Goal: Transaction & Acquisition: Book appointment/travel/reservation

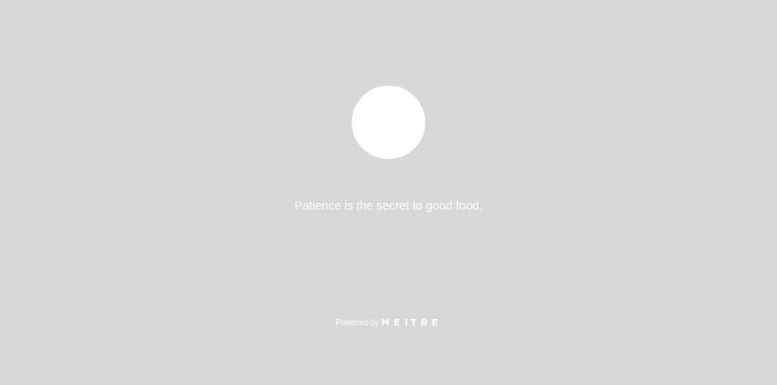
select select "es"
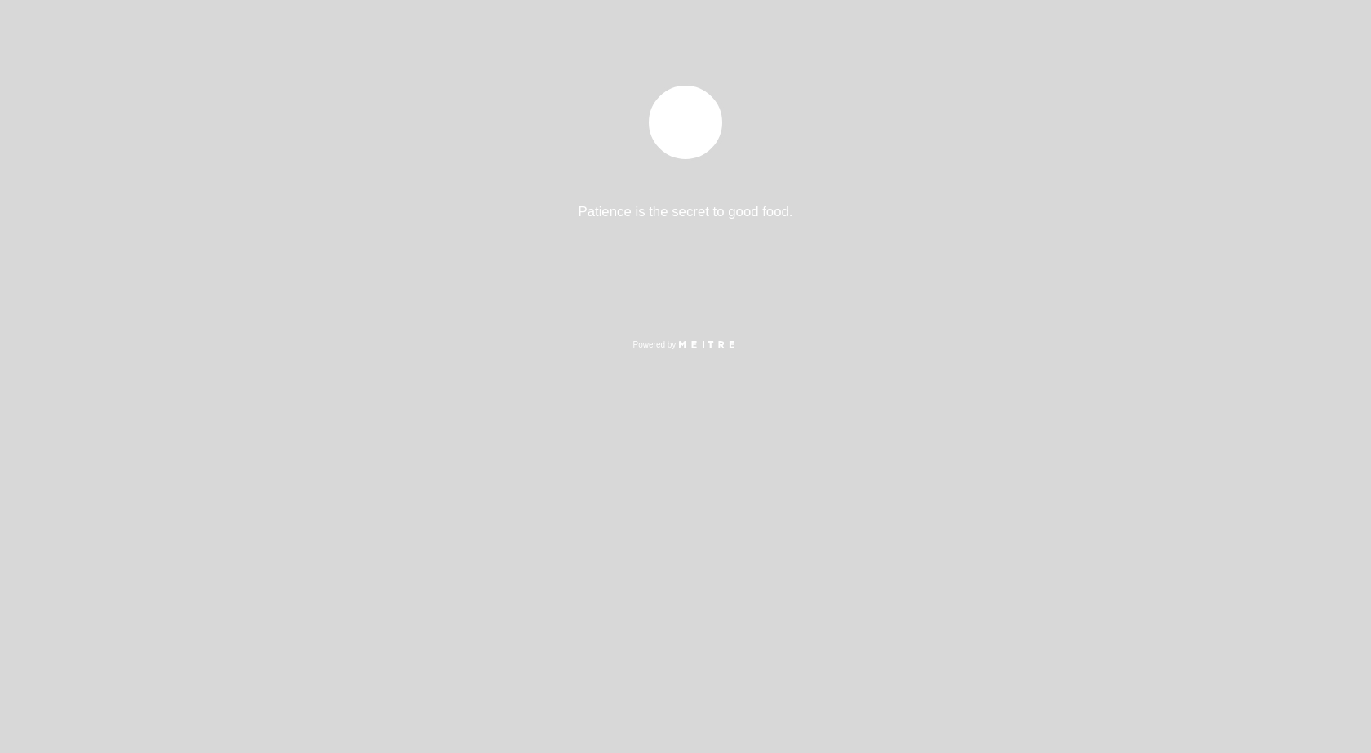
select select "es"
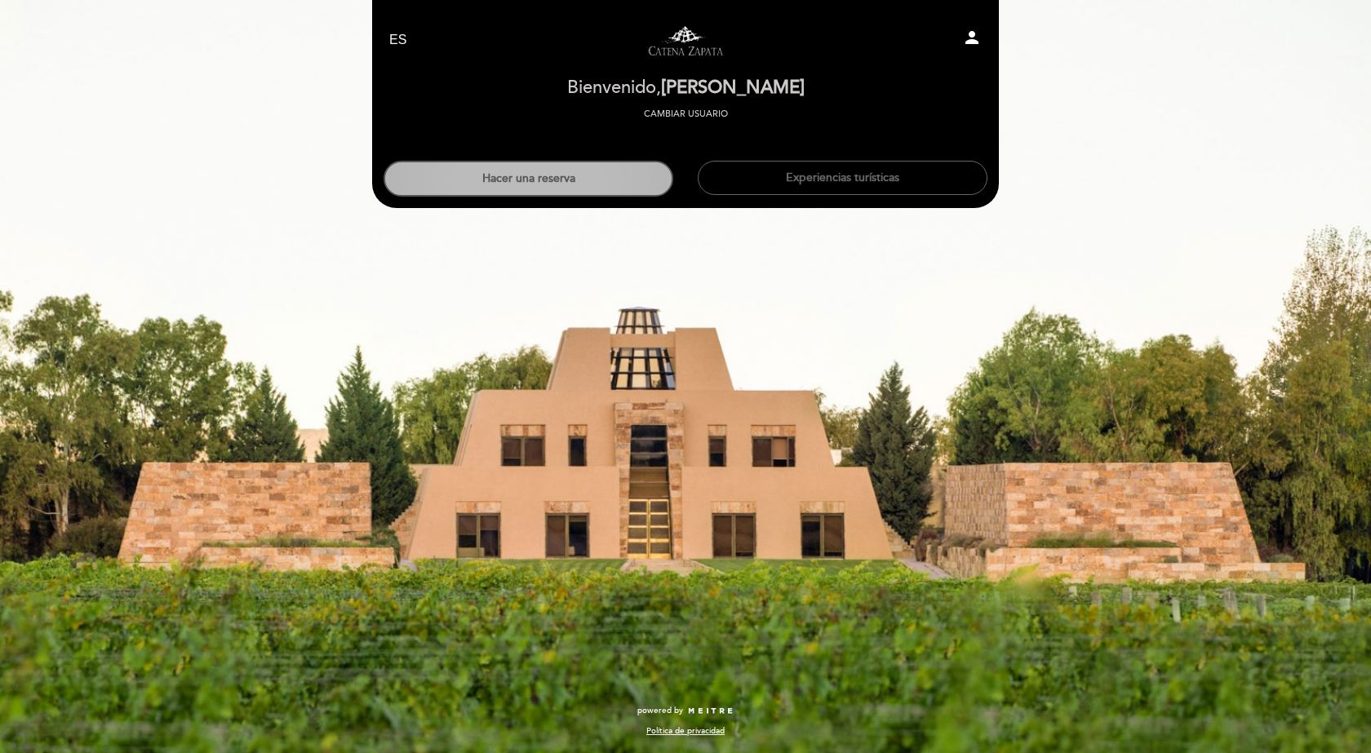
click at [543, 188] on button "Hacer una reserva" at bounding box center [528, 179] width 290 height 36
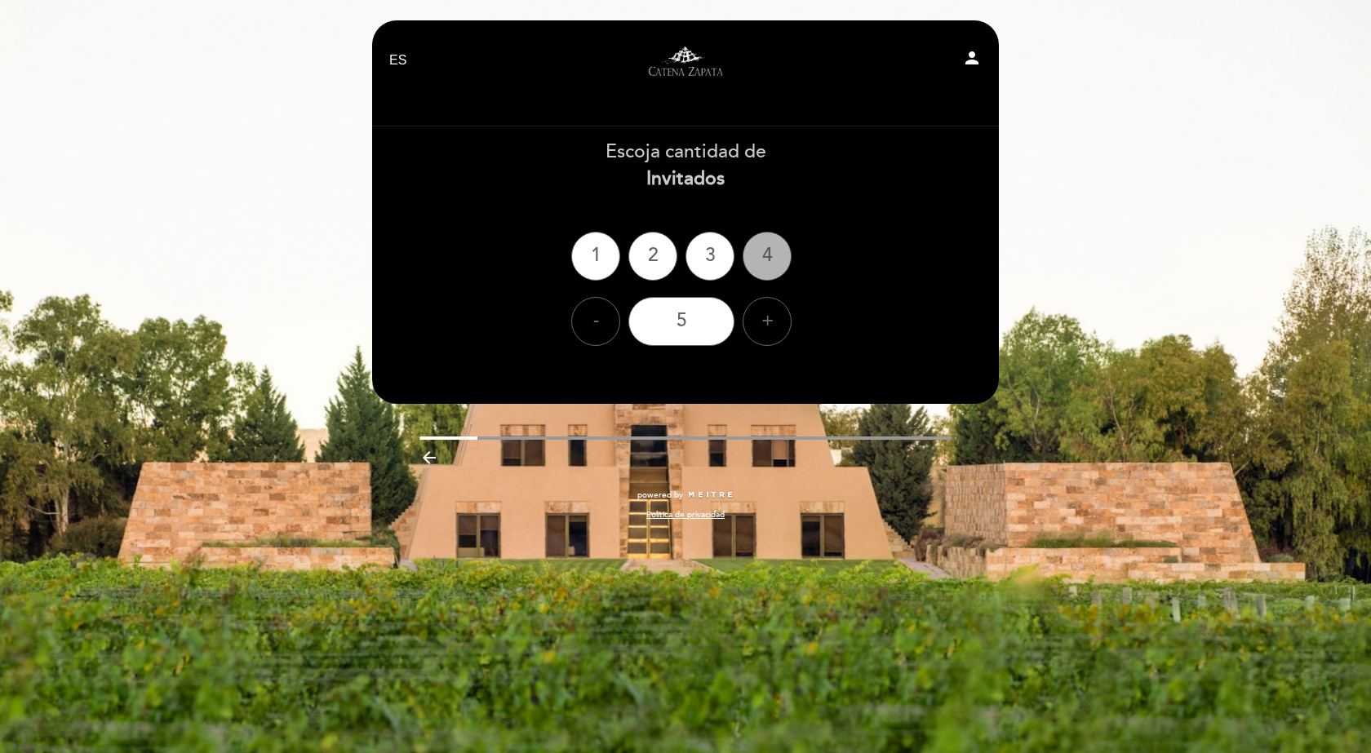
click at [769, 264] on div "4" at bounding box center [766, 256] width 49 height 49
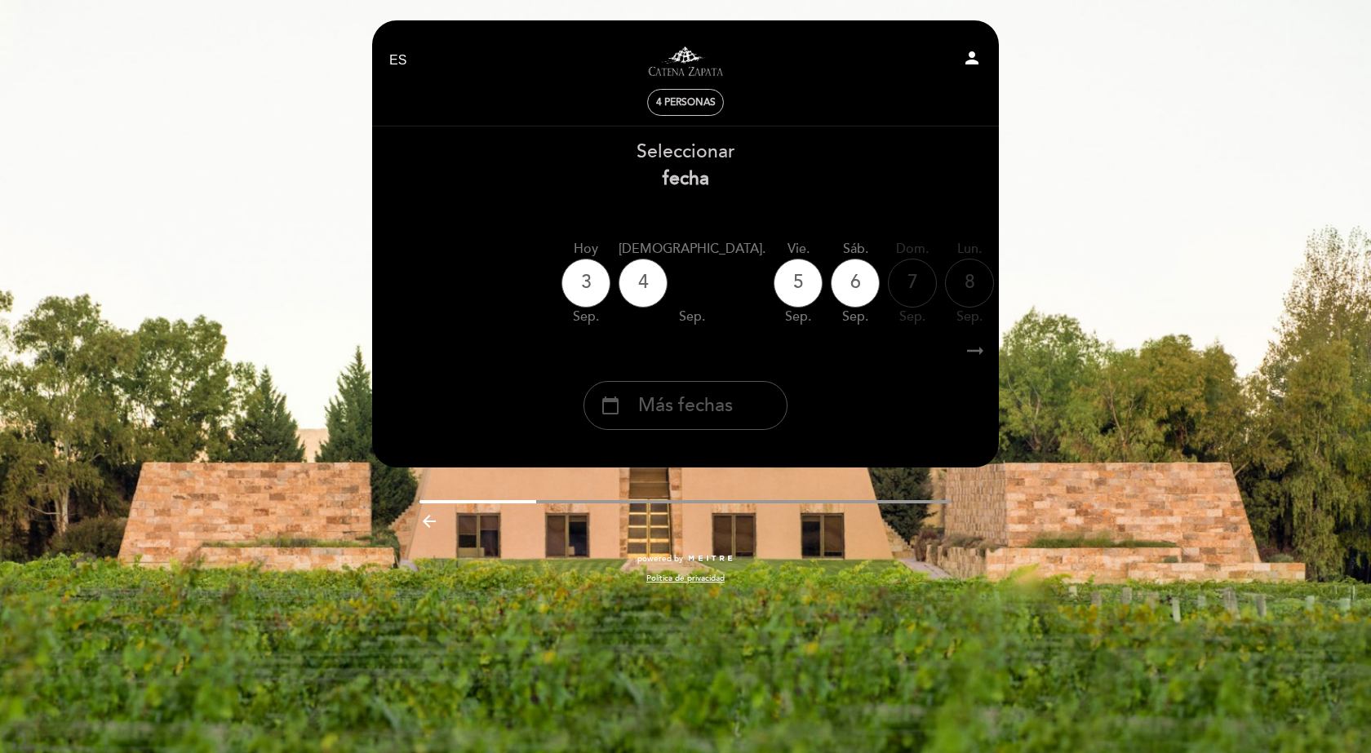
click at [720, 426] on div "calendar_today Más fechas" at bounding box center [685, 405] width 204 height 49
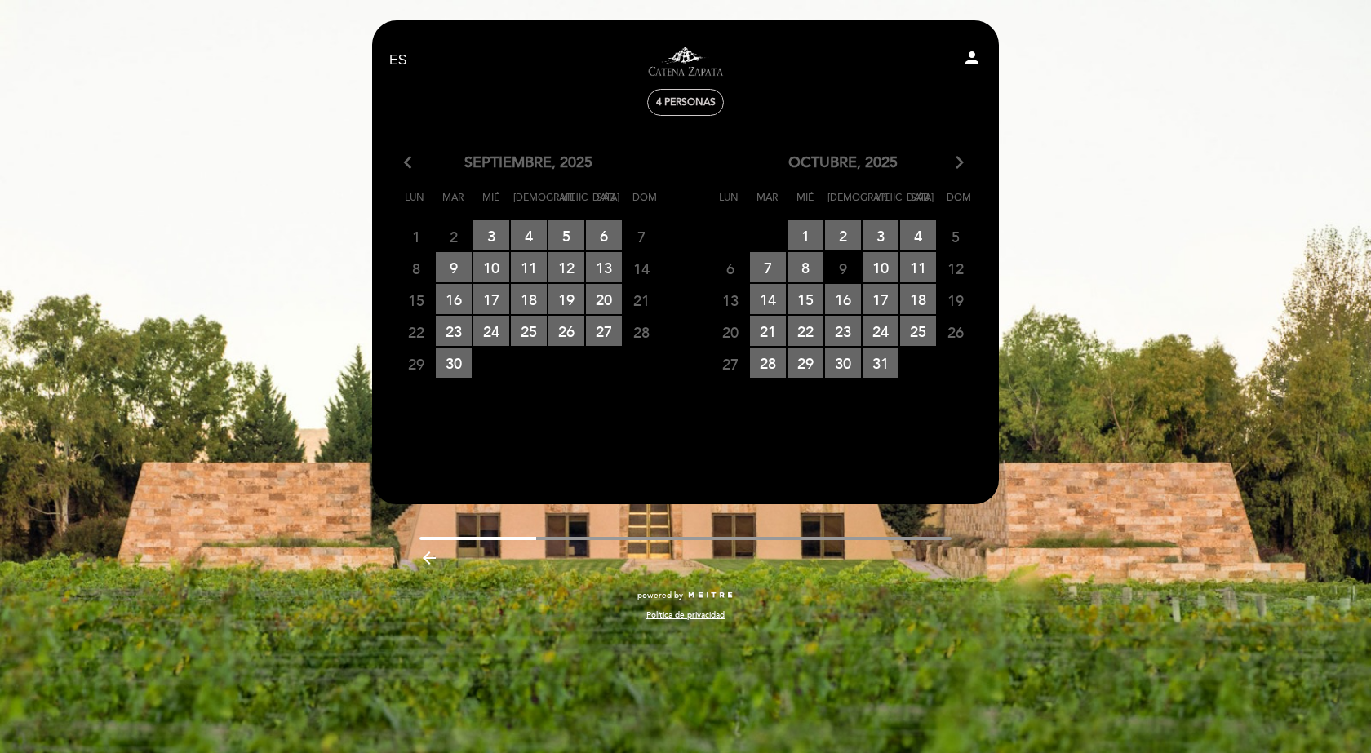
click at [958, 146] on section "arrow_back_ios septiembre, 2025 arrow_forward_ios Lun Mar Mié Jue Vie Sáb Dom 1…" at bounding box center [685, 296] width 628 height 340
click at [959, 162] on icon "arrow_forward_ios" at bounding box center [959, 163] width 15 height 21
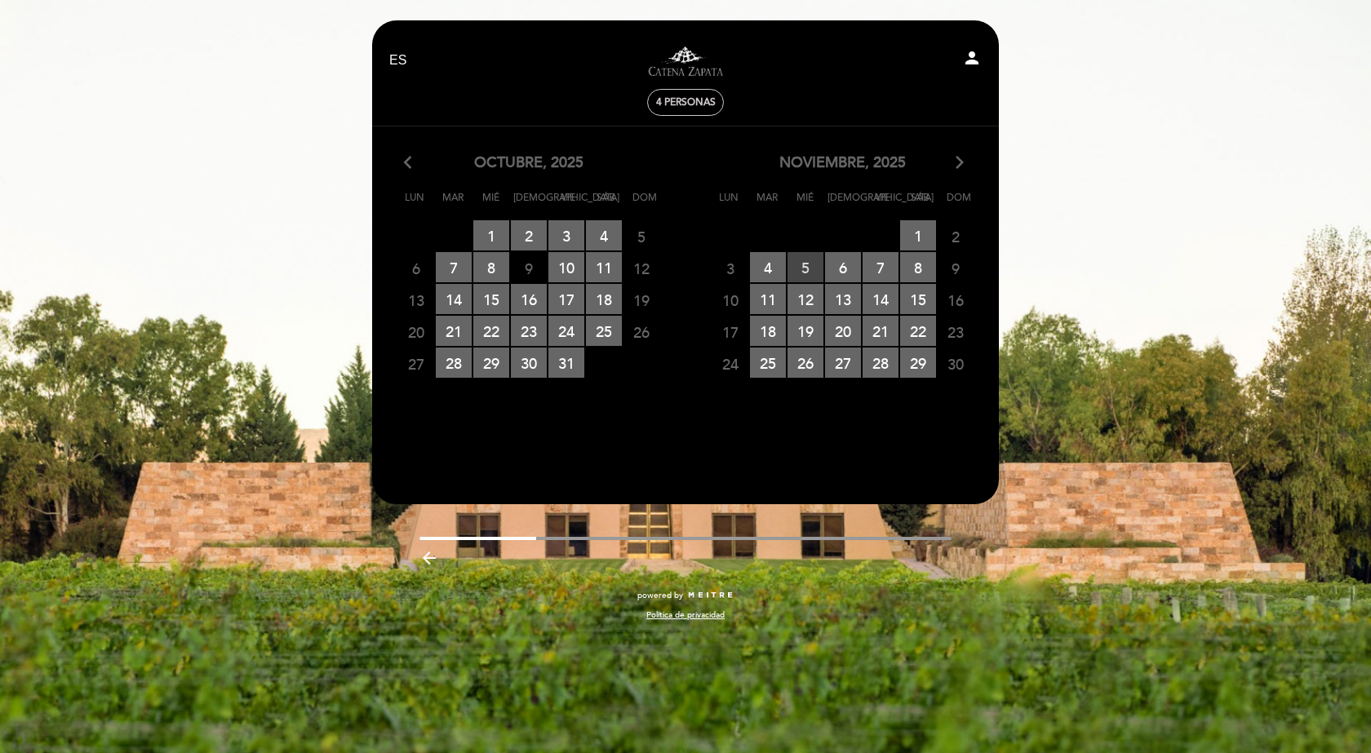
click at [800, 270] on span "5 RESERVAS DISPONIBLES" at bounding box center [805, 267] width 36 height 30
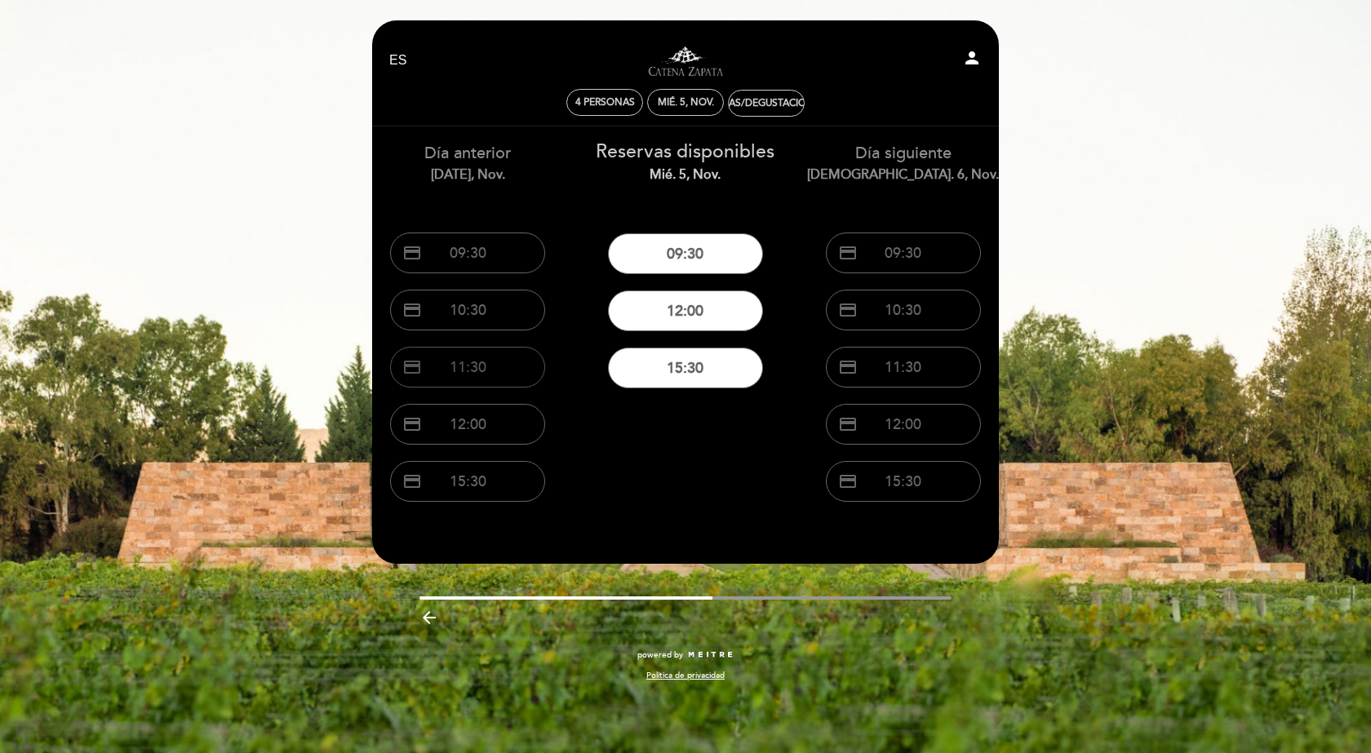
click at [478, 360] on button "credit_card 11:30" at bounding box center [467, 367] width 155 height 41
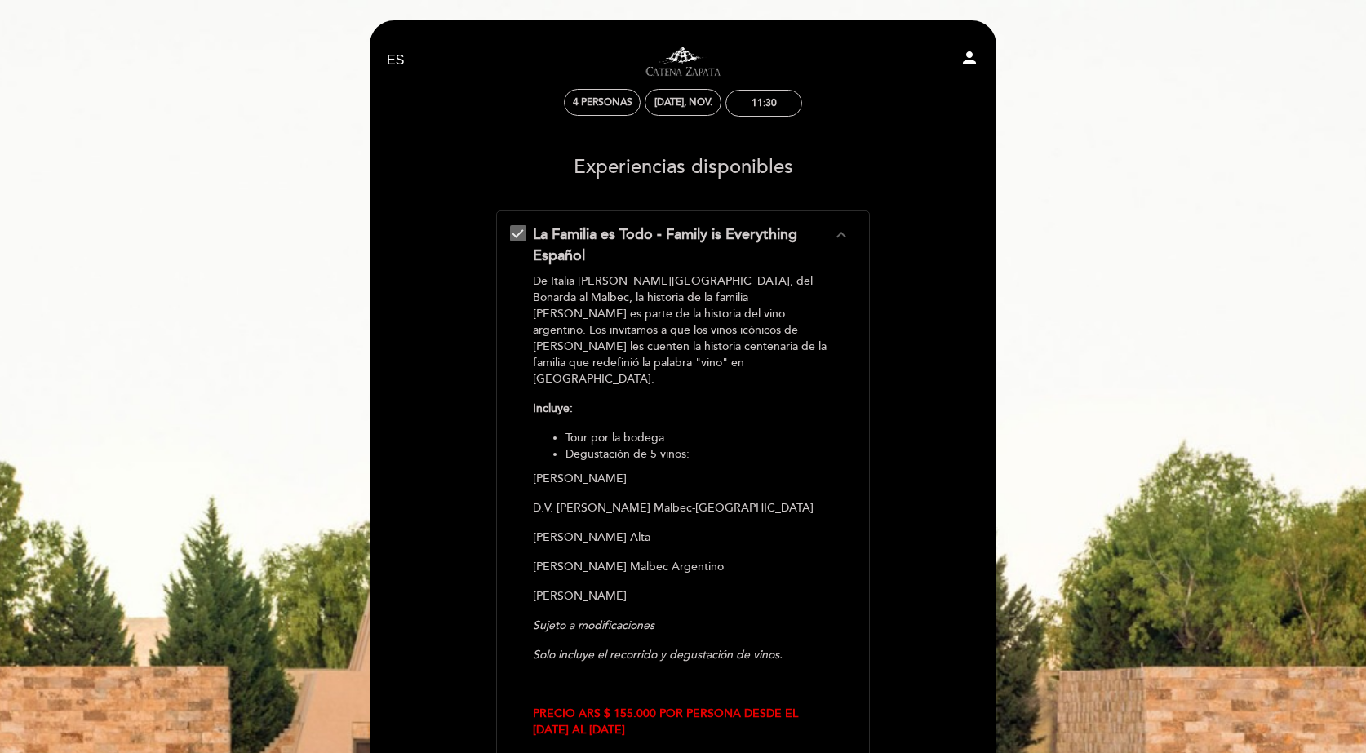
scroll to position [325, 0]
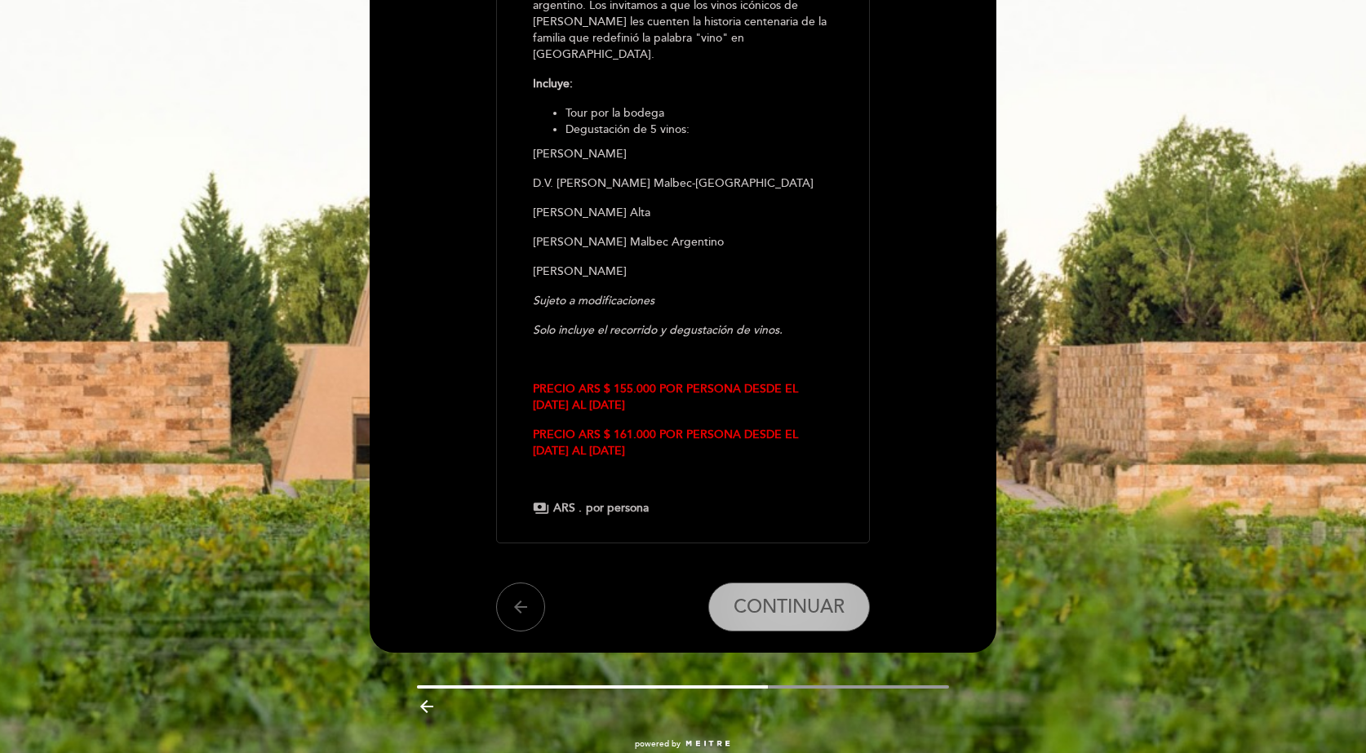
click at [816, 591] on button "CONTINUAR" at bounding box center [789, 607] width 162 height 49
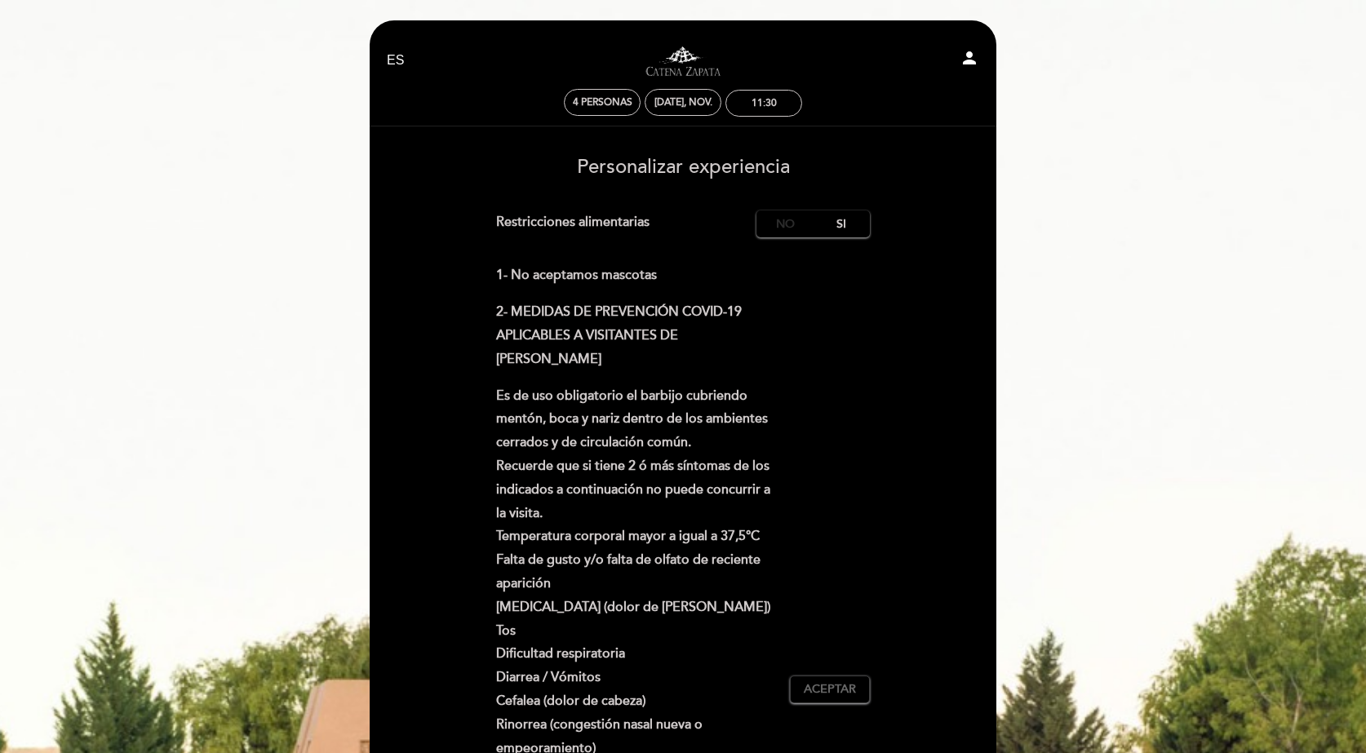
click at [787, 224] on label "No" at bounding box center [784, 223] width 57 height 27
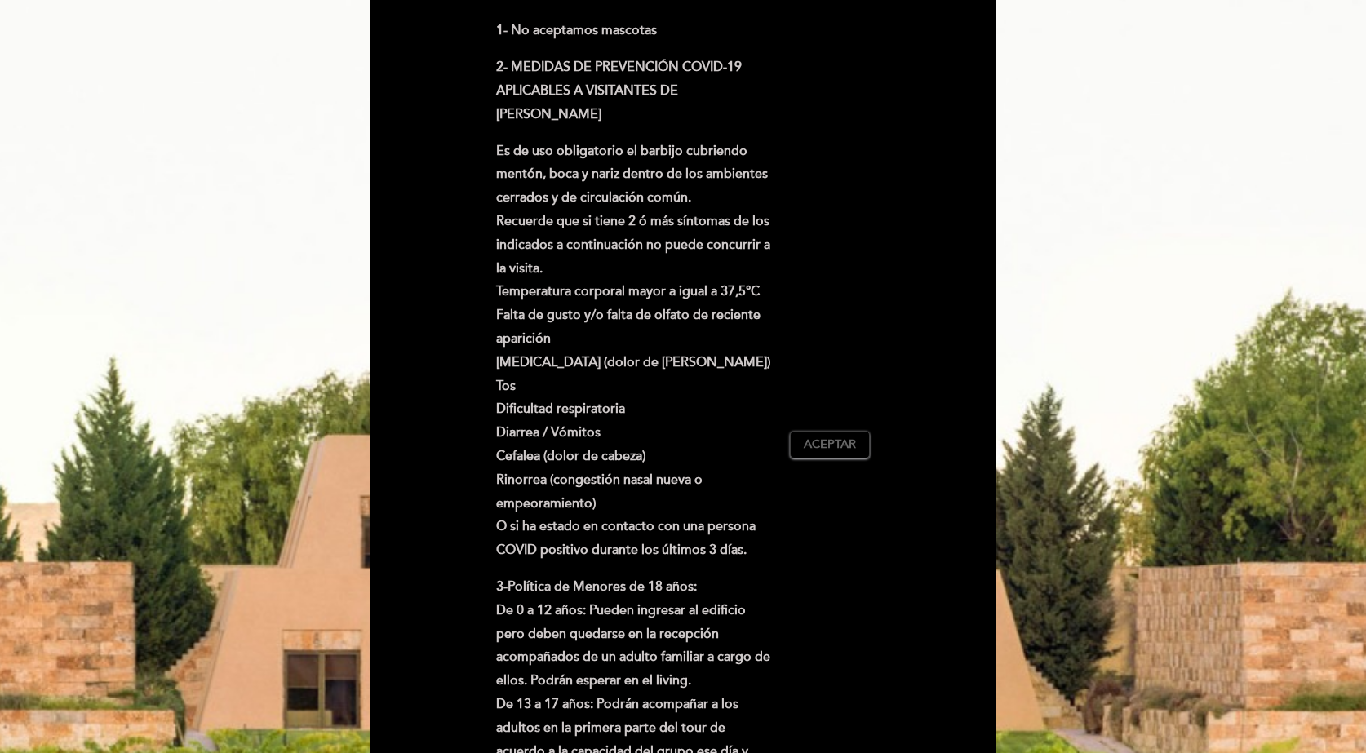
scroll to position [326, 0]
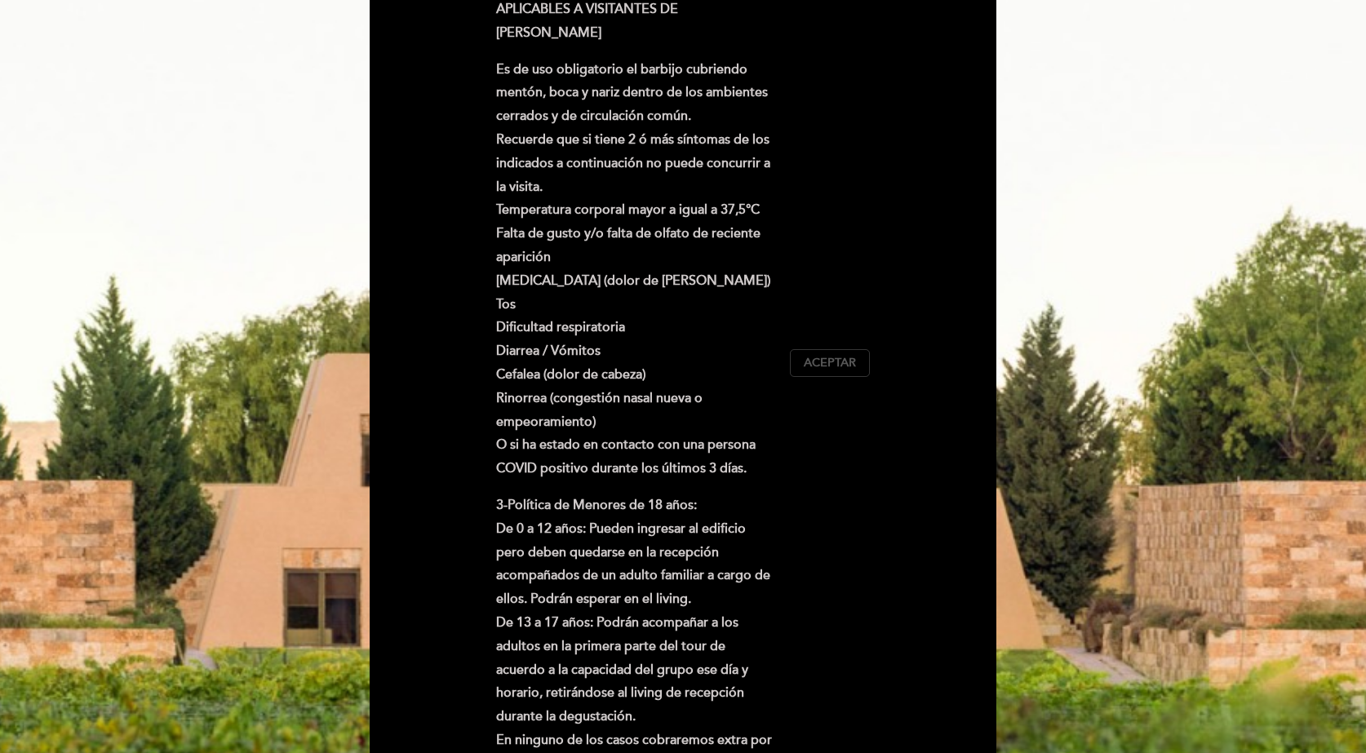
click at [859, 350] on button "Aceptar Aceptado" at bounding box center [830, 363] width 80 height 28
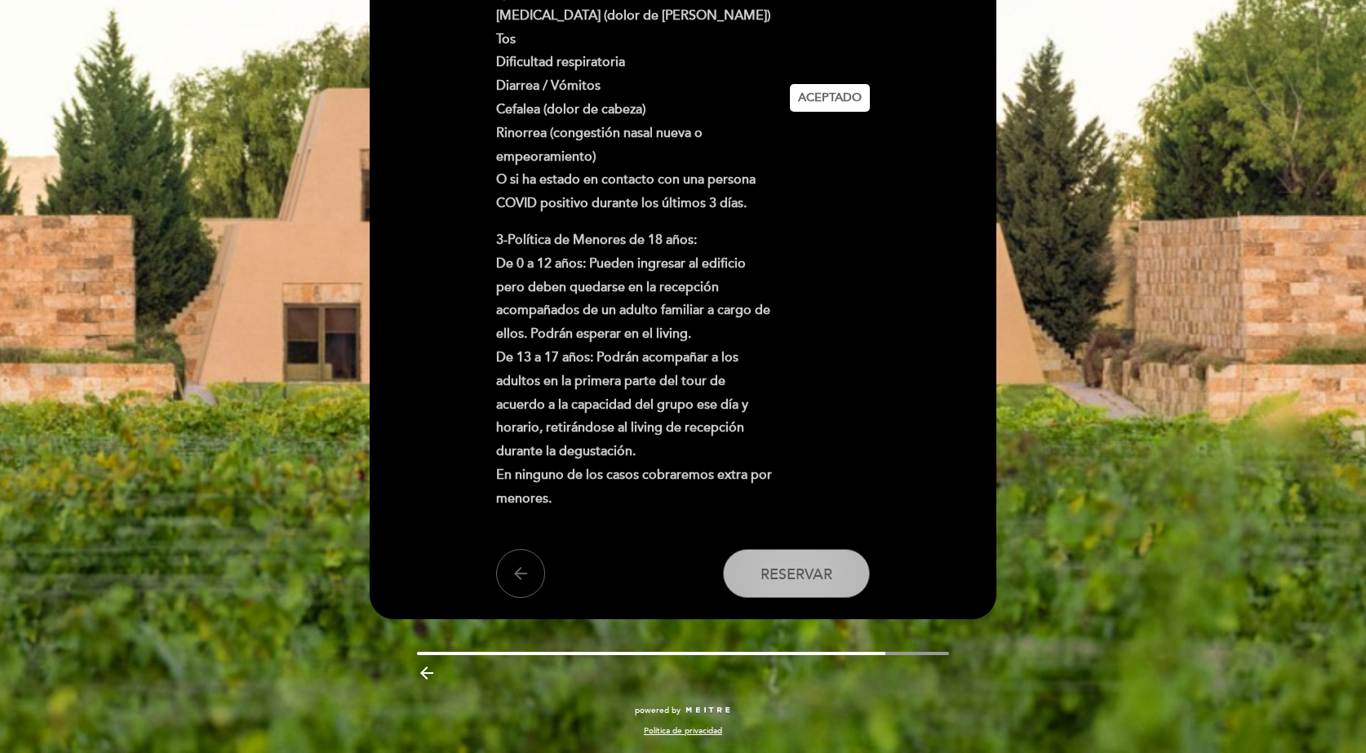
click at [821, 565] on span "Reservar" at bounding box center [796, 574] width 72 height 18
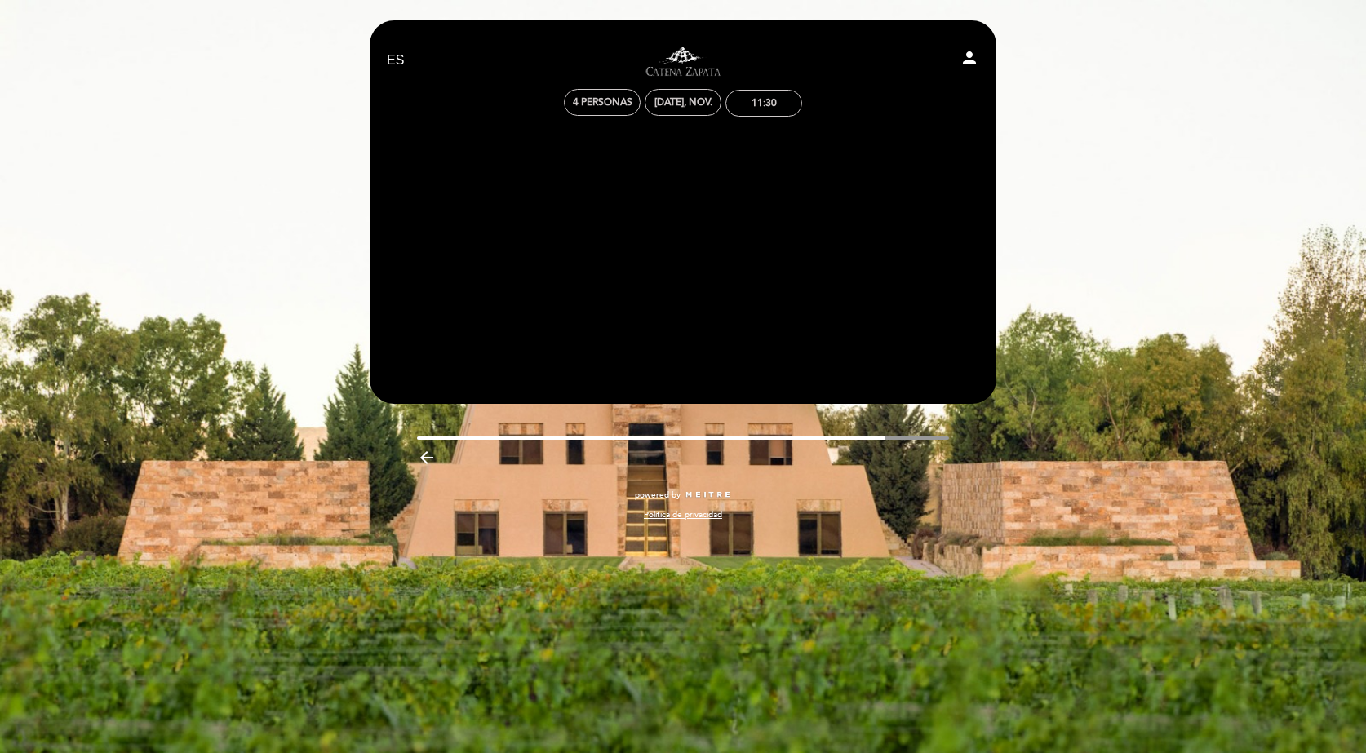
scroll to position [0, 0]
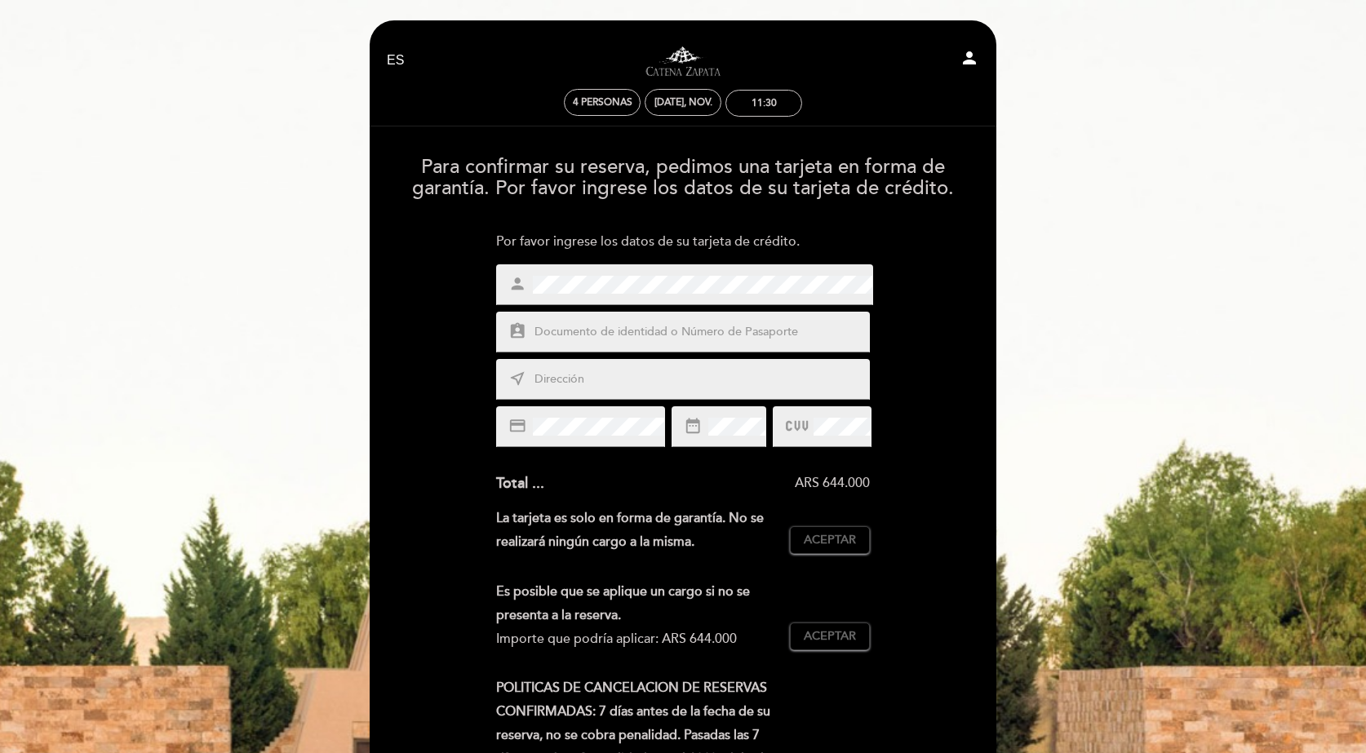
click at [650, 331] on input "text" at bounding box center [702, 332] width 339 height 19
type input "26457865"
click at [658, 383] on input "text" at bounding box center [702, 379] width 339 height 19
type input "sarmiento6631"
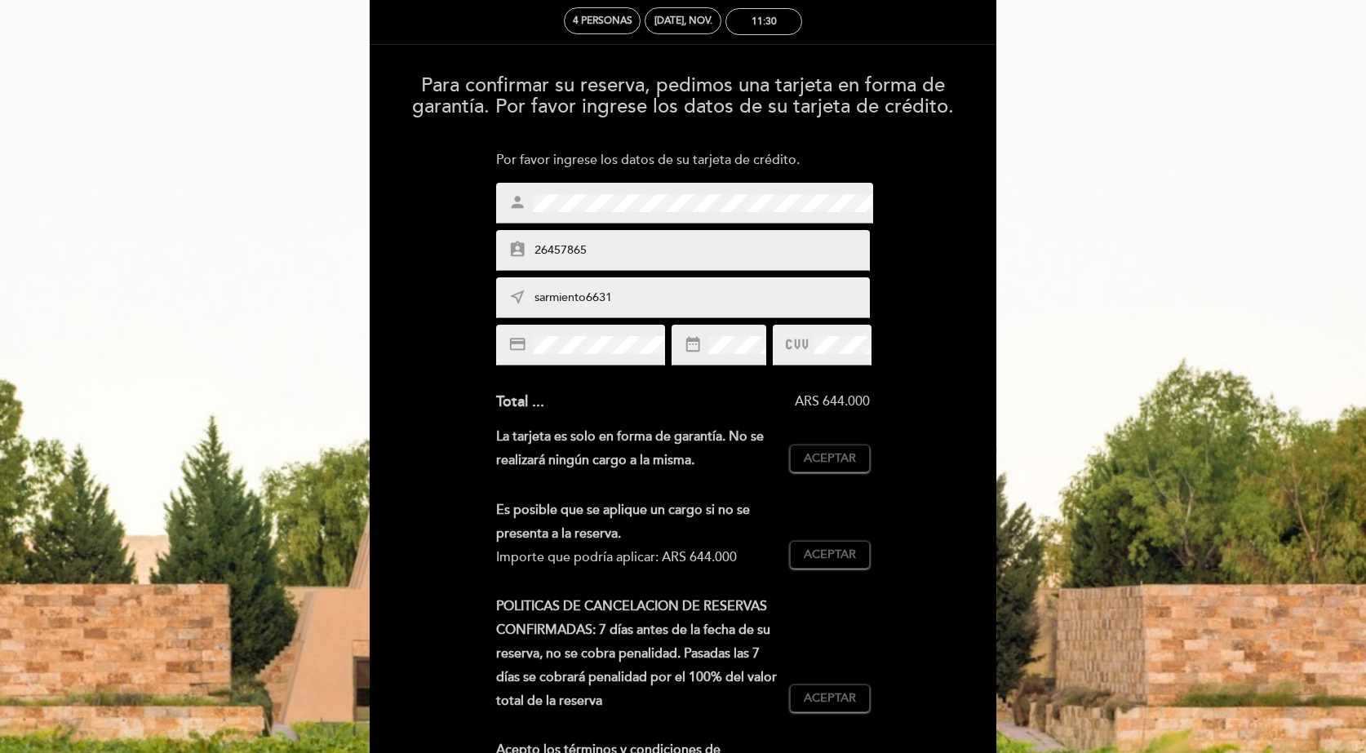
scroll to position [163, 0]
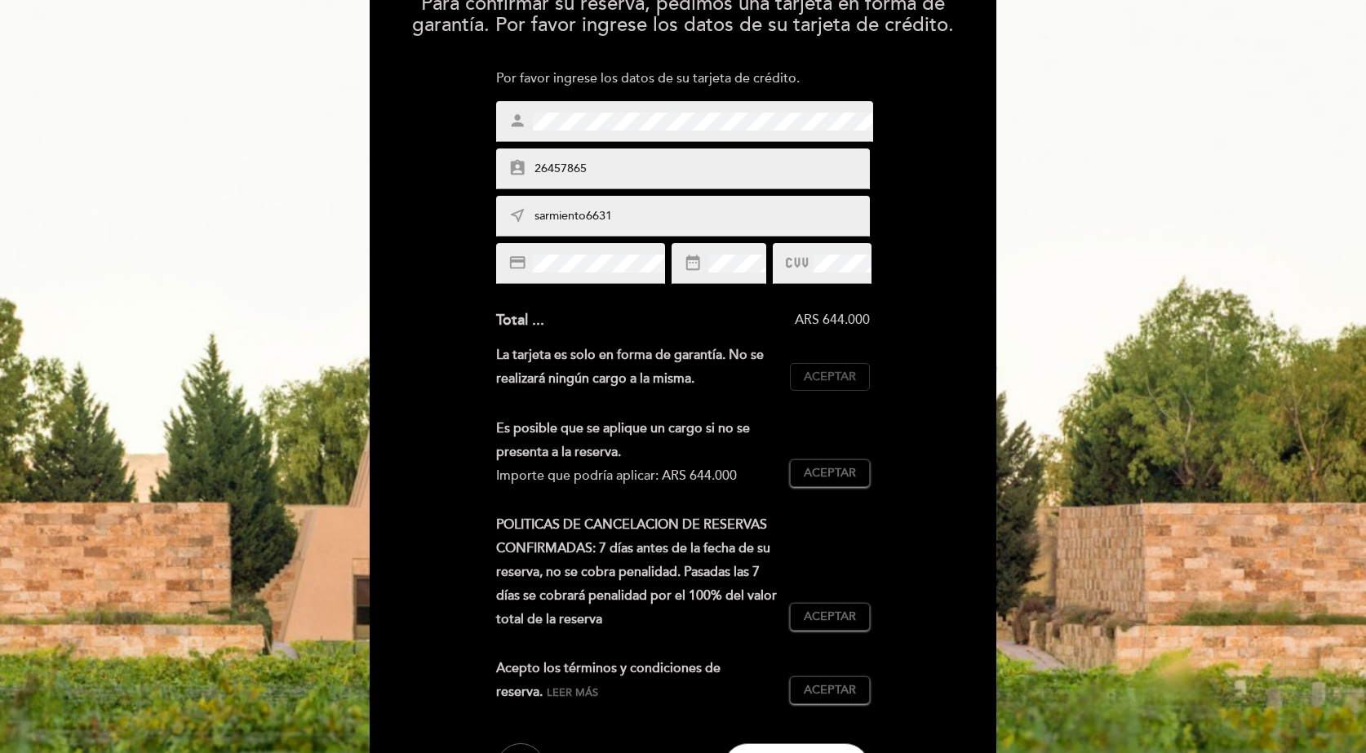
click at [834, 380] on span "Aceptar" at bounding box center [830, 377] width 52 height 17
click at [831, 473] on span "Aceptar" at bounding box center [830, 473] width 52 height 17
click at [833, 628] on button "Aceptar Aceptado" at bounding box center [830, 617] width 80 height 28
click at [843, 677] on button "Aceptar Aceptado" at bounding box center [830, 690] width 80 height 28
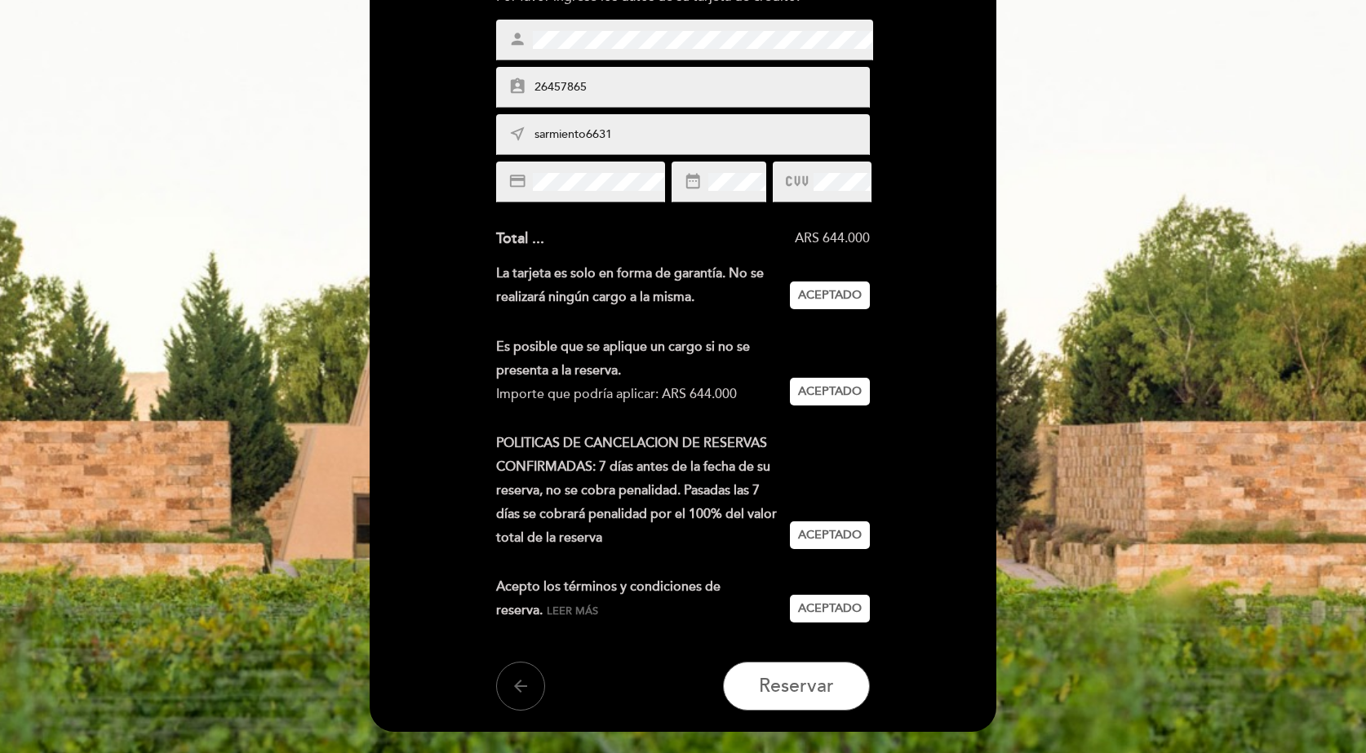
scroll to position [326, 0]
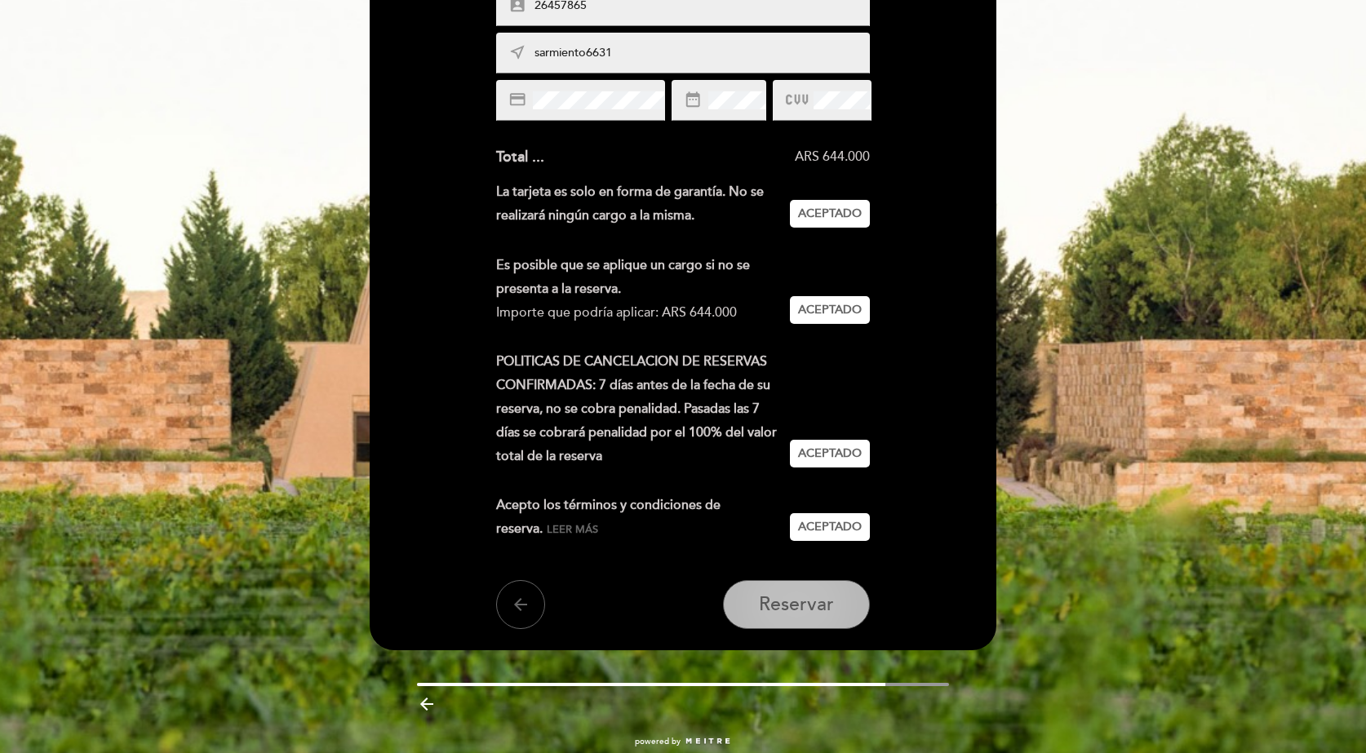
click at [791, 623] on button "Reservar" at bounding box center [796, 604] width 147 height 49
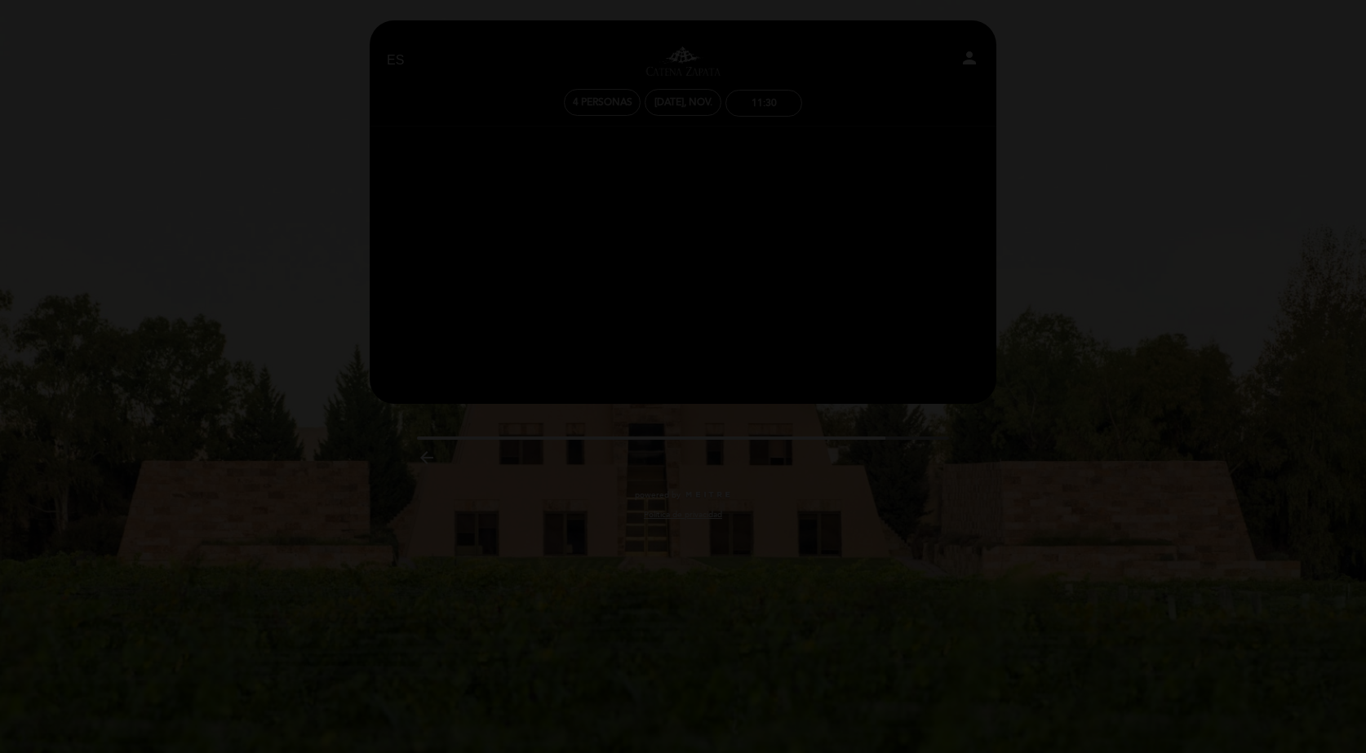
scroll to position [0, 0]
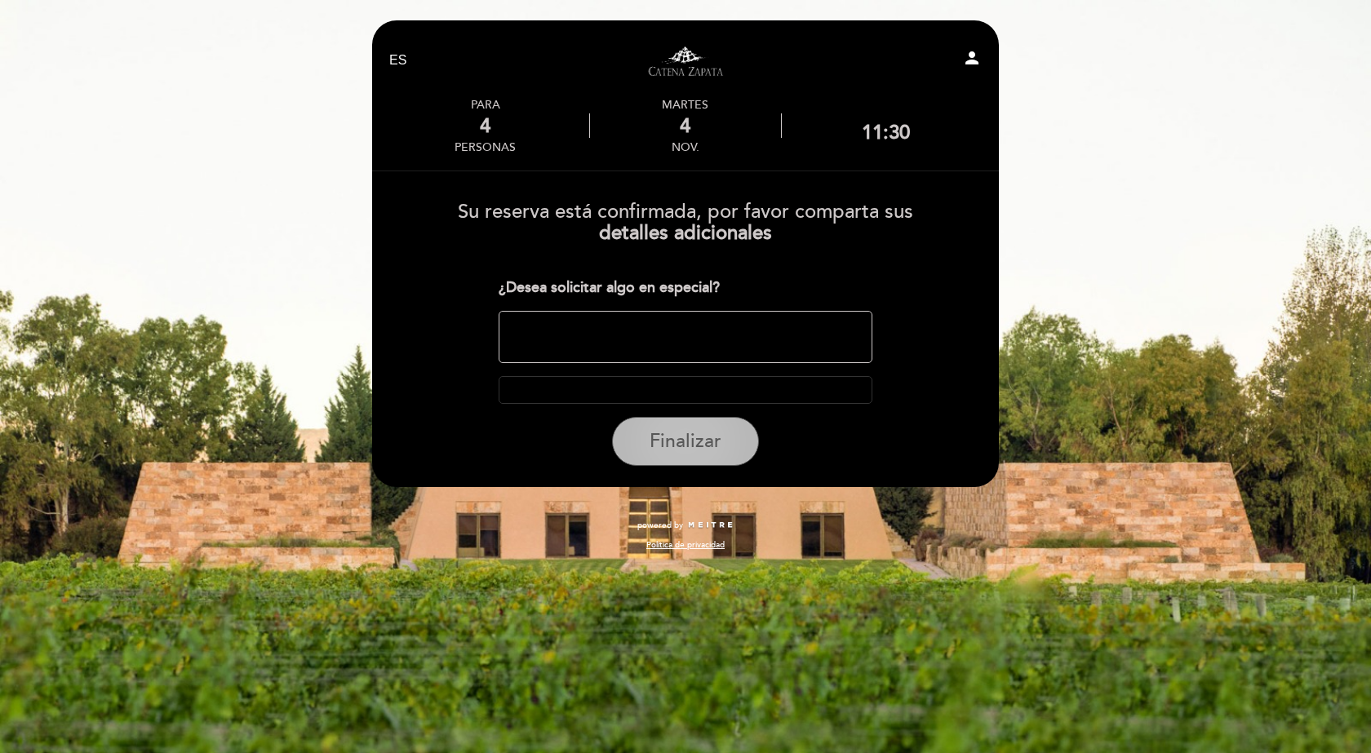
click at [703, 445] on span "Finalizar" at bounding box center [685, 441] width 72 height 23
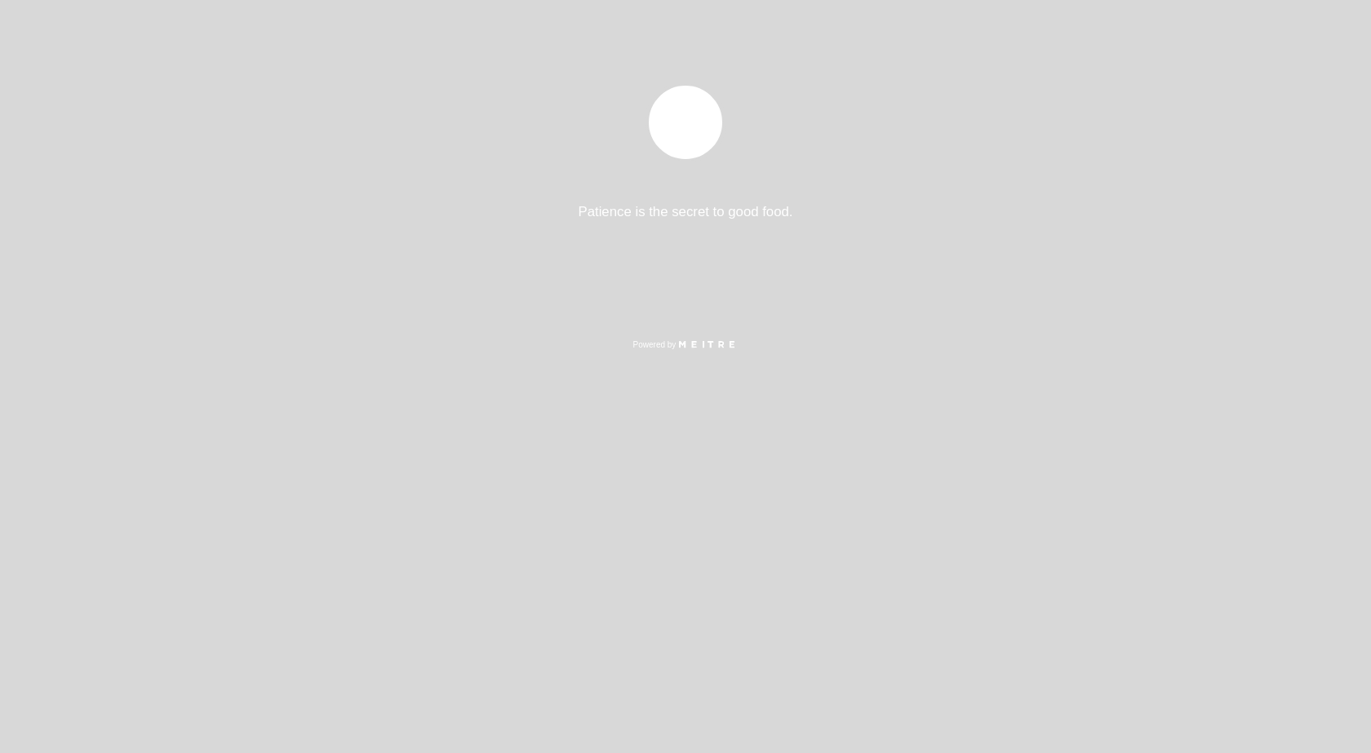
select select "es"
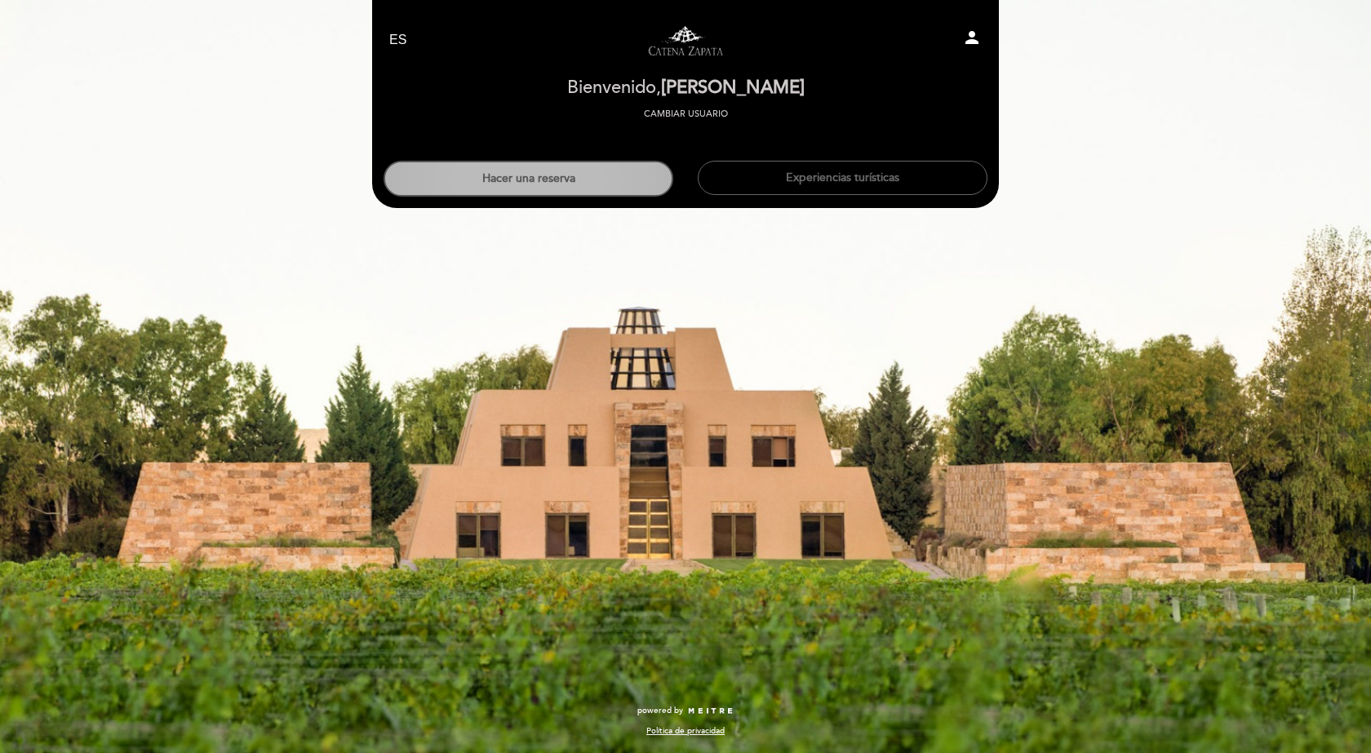
click at [611, 182] on button "Hacer una reserva" at bounding box center [528, 179] width 290 height 36
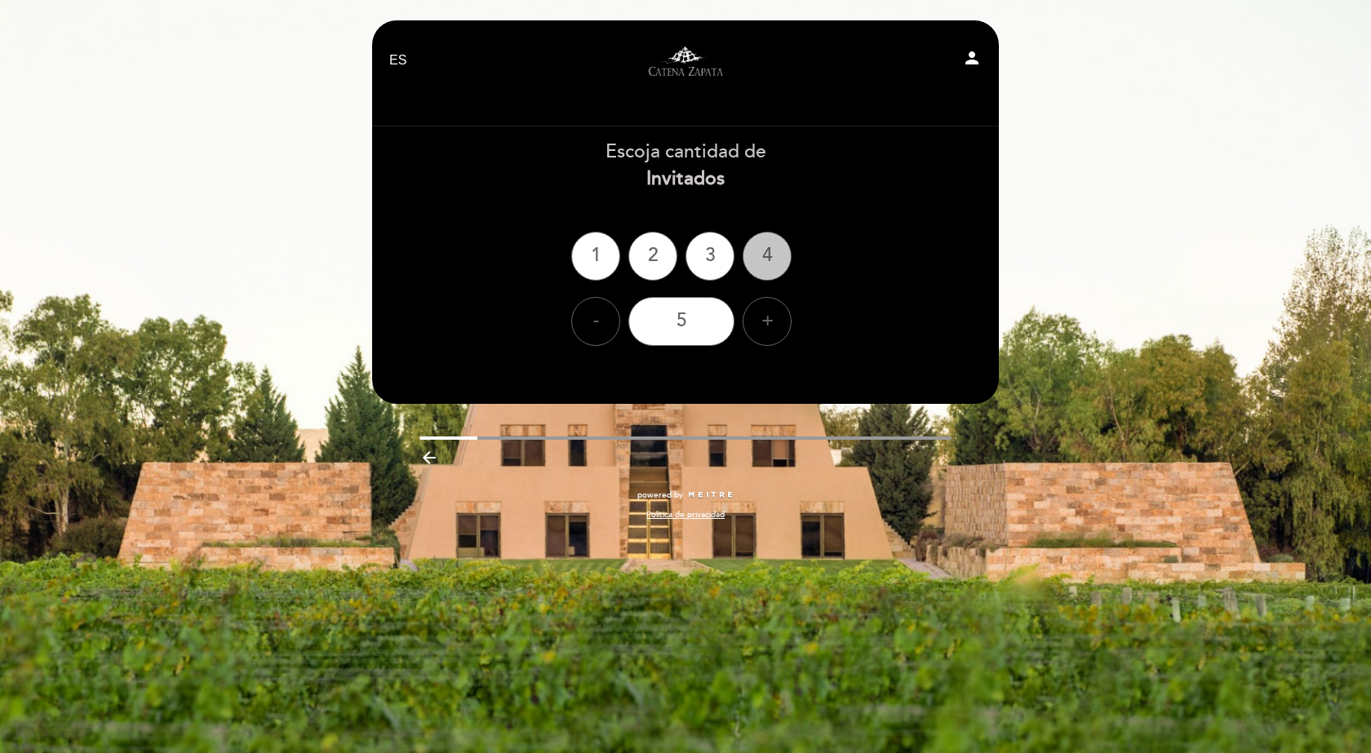
click at [764, 254] on div "4" at bounding box center [766, 256] width 49 height 49
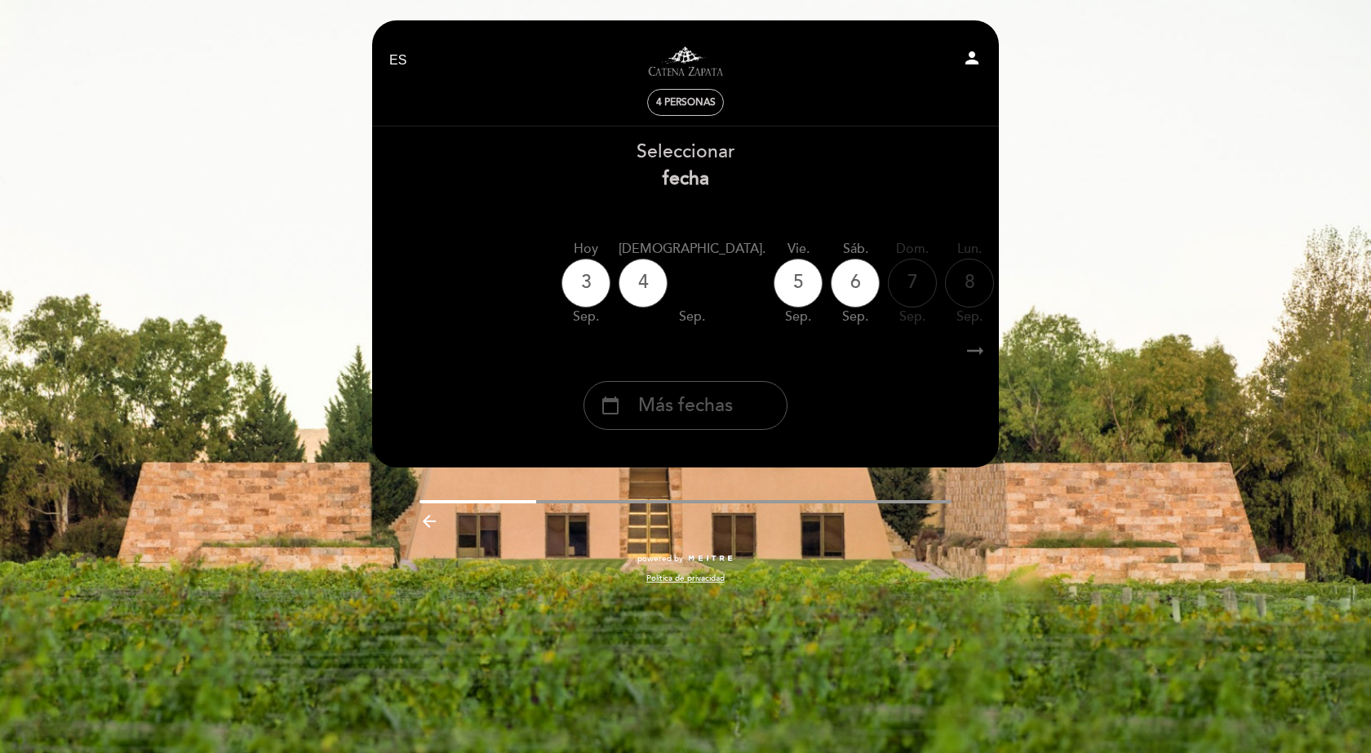
click at [744, 414] on div "calendar_today Más fechas" at bounding box center [685, 405] width 204 height 49
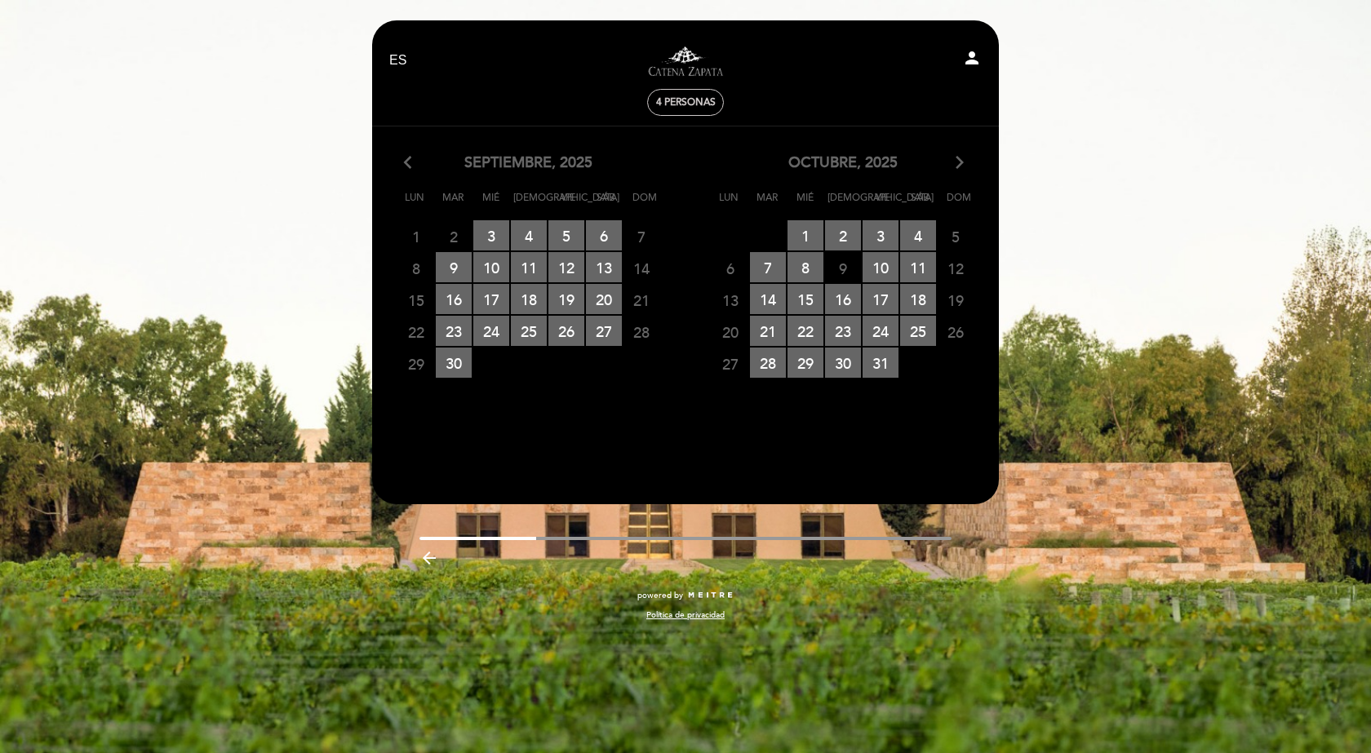
click at [969, 157] on div "octubre, 2025 arrow_forward_ios" at bounding box center [842, 163] width 314 height 21
click at [961, 161] on icon "arrow_forward_ios" at bounding box center [959, 163] width 15 height 21
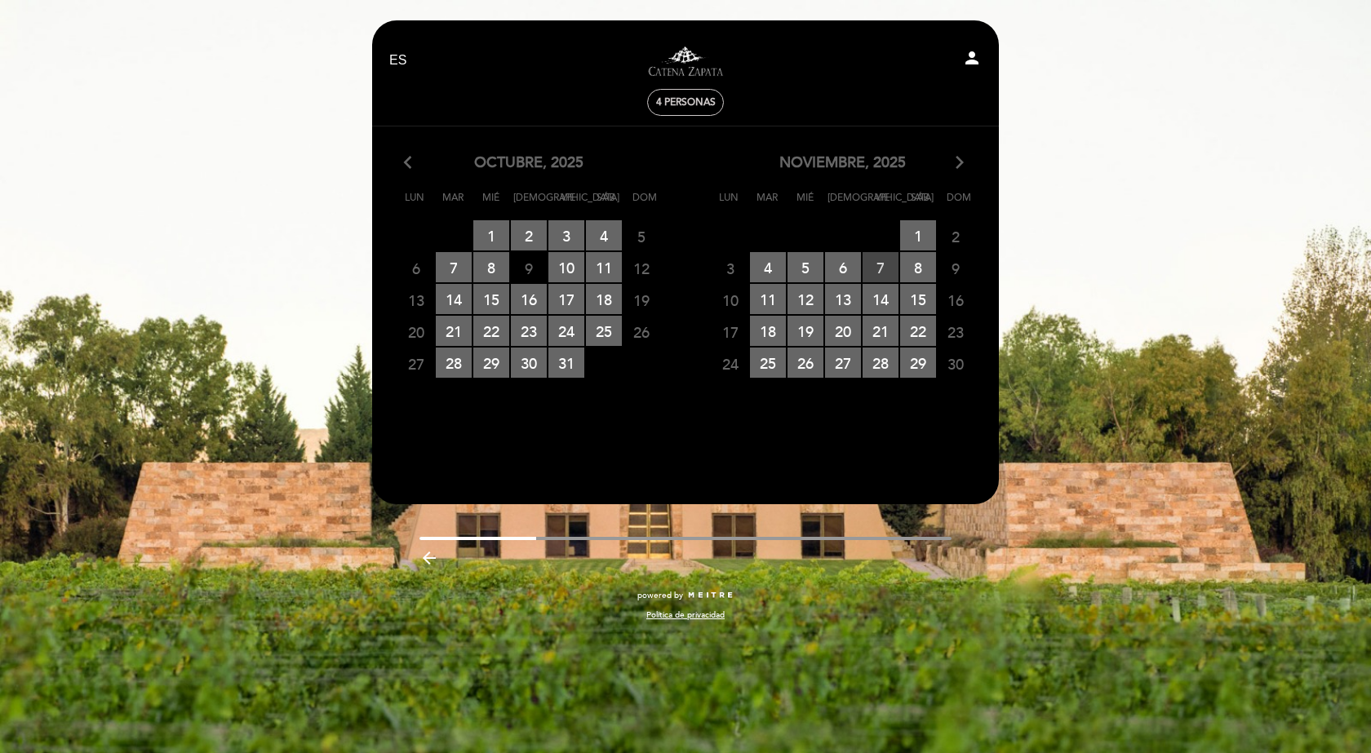
click at [886, 269] on span "7 RESERVAS DISPONIBLES" at bounding box center [880, 267] width 36 height 30
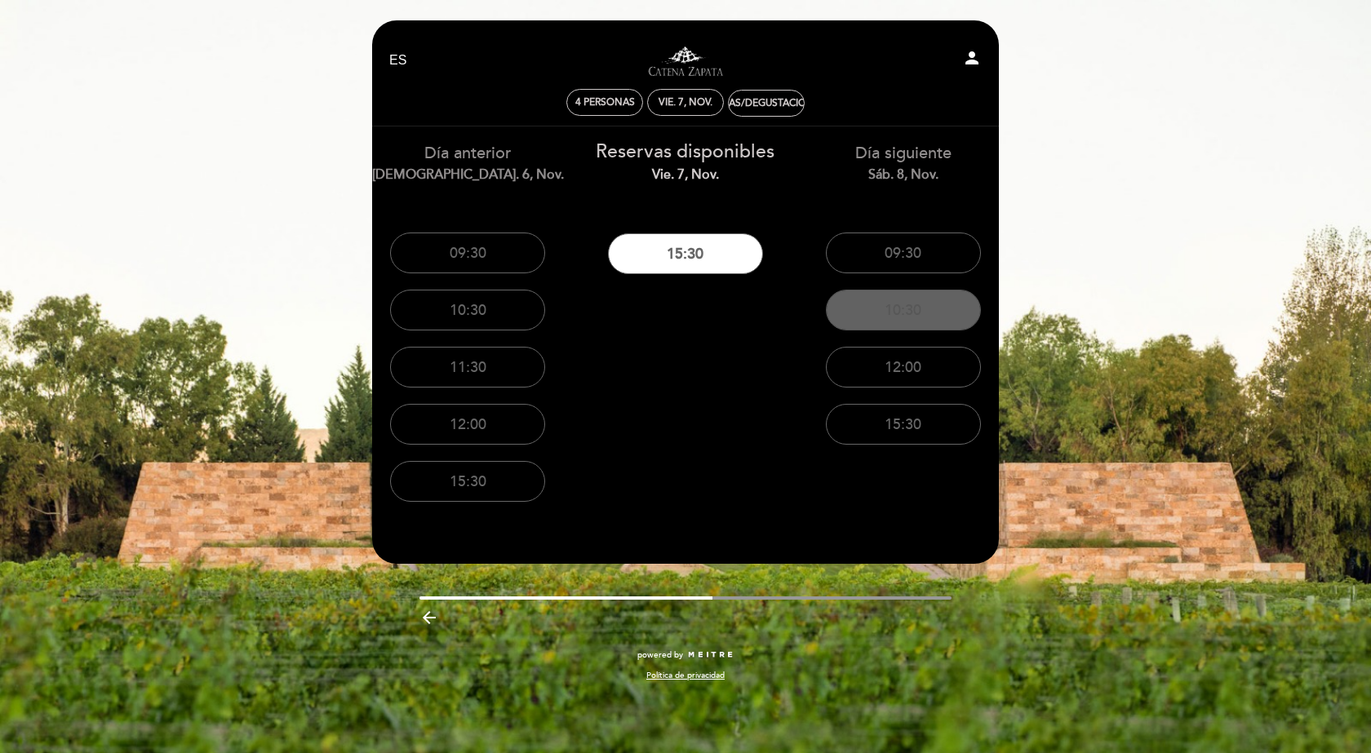
click at [894, 308] on button "10:30" at bounding box center [903, 310] width 155 height 41
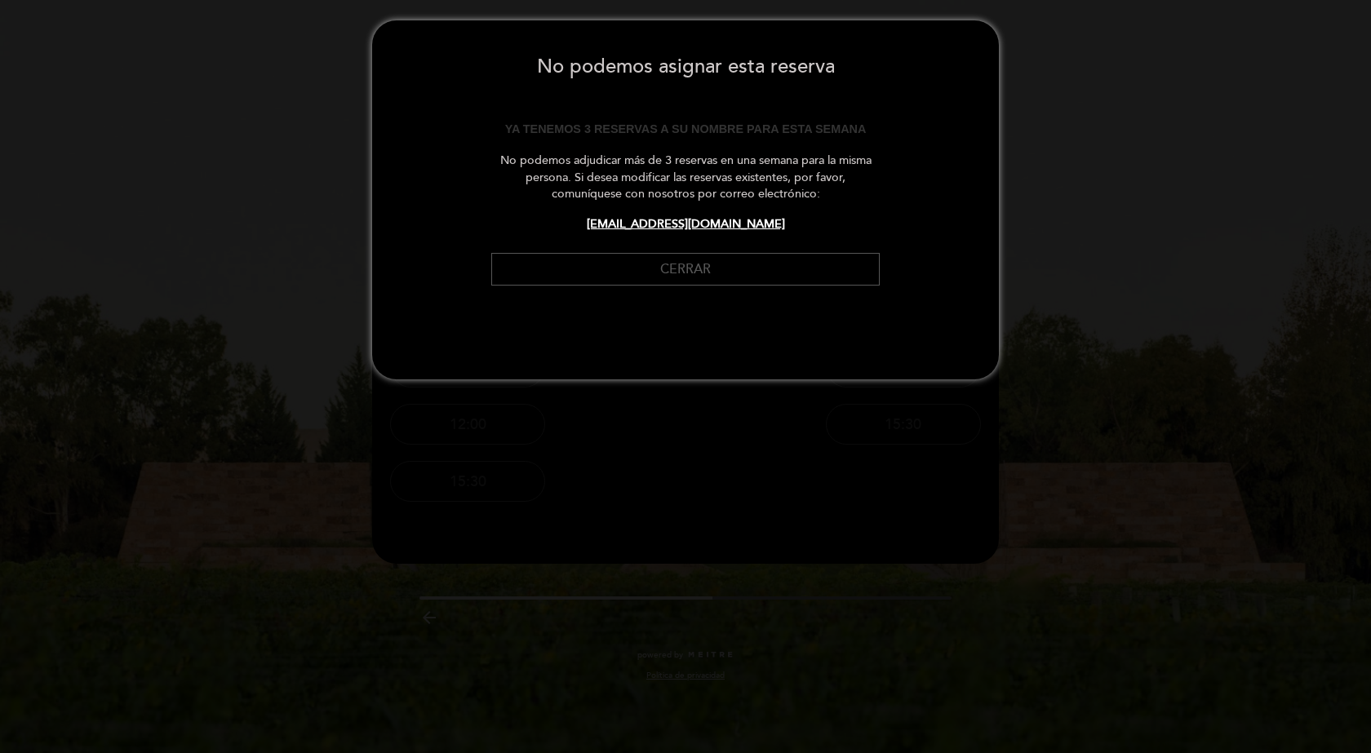
click at [745, 274] on button "Cerrar" at bounding box center [685, 269] width 388 height 33
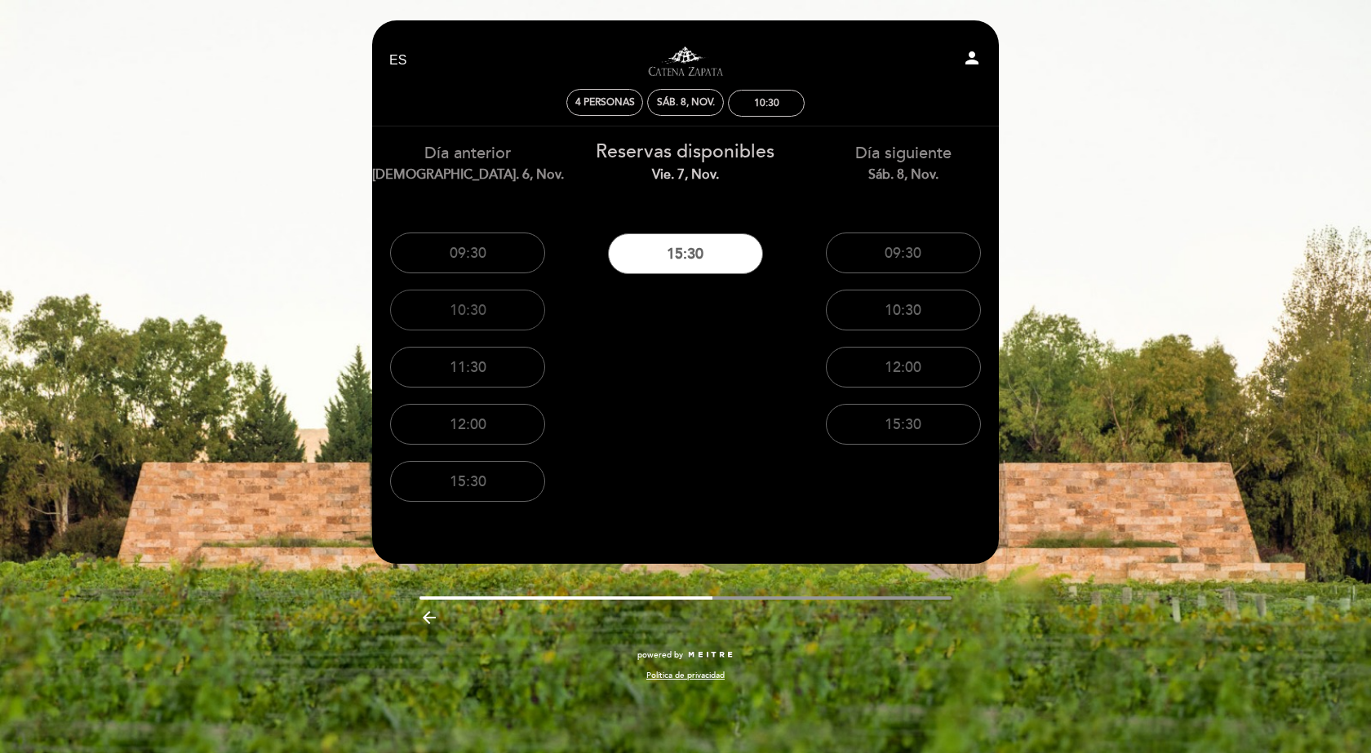
click at [488, 317] on button "10:30" at bounding box center [467, 310] width 155 height 41
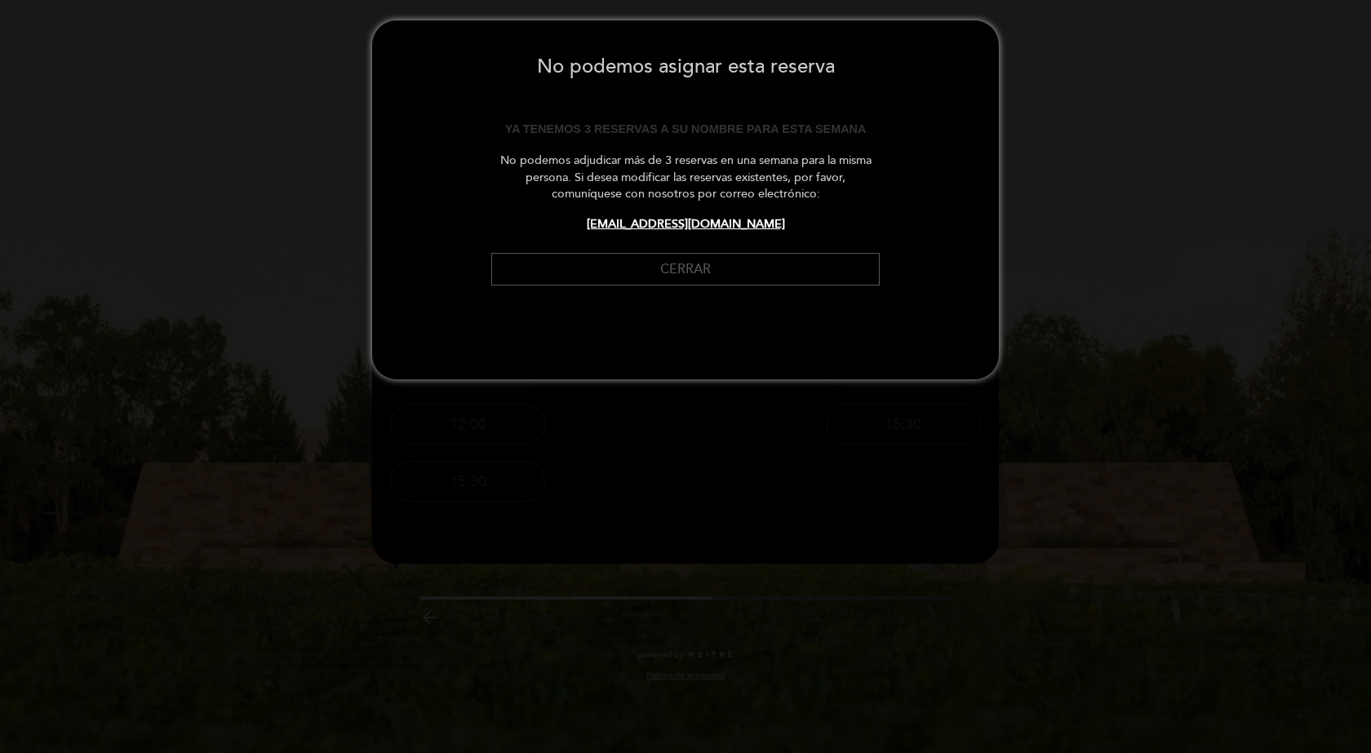
click at [640, 264] on button "Cerrar" at bounding box center [685, 269] width 388 height 33
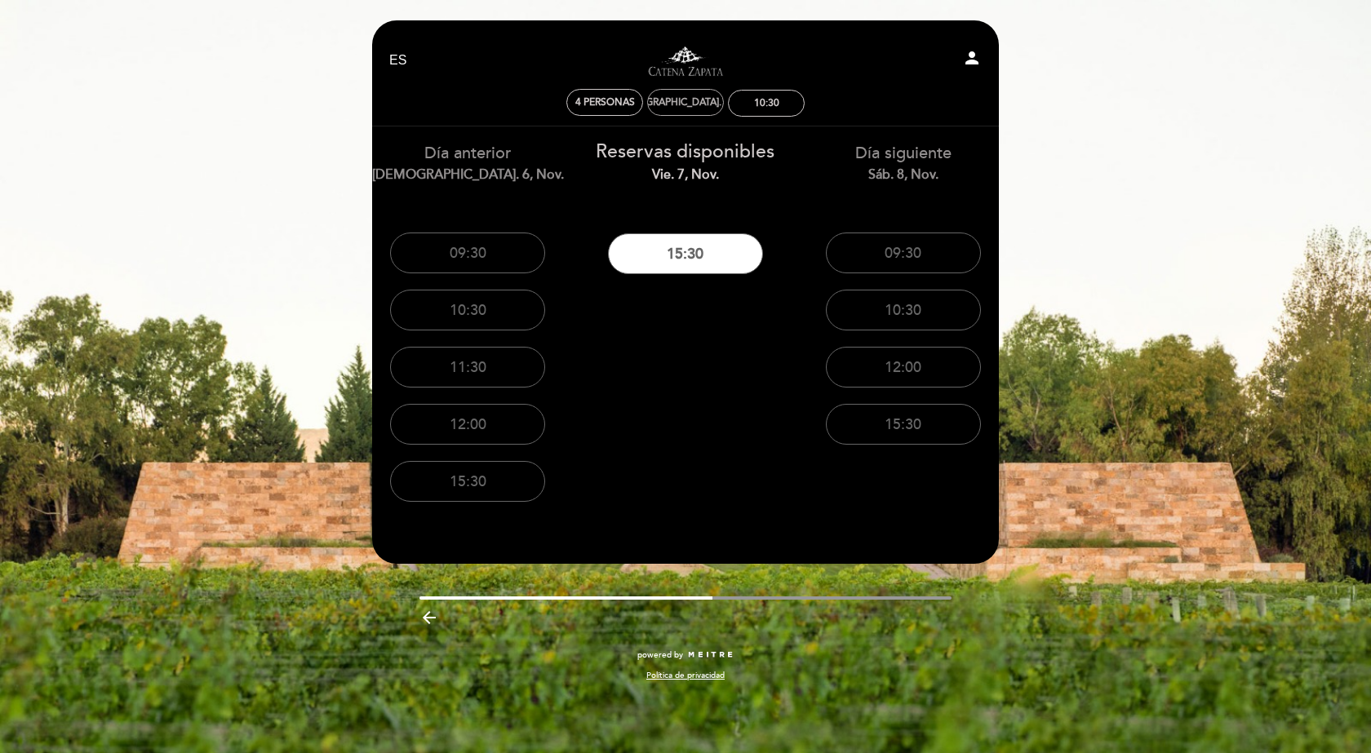
click at [662, 100] on div "[DEMOGRAPHIC_DATA]. 6, nov." at bounding box center [685, 102] width 145 height 12
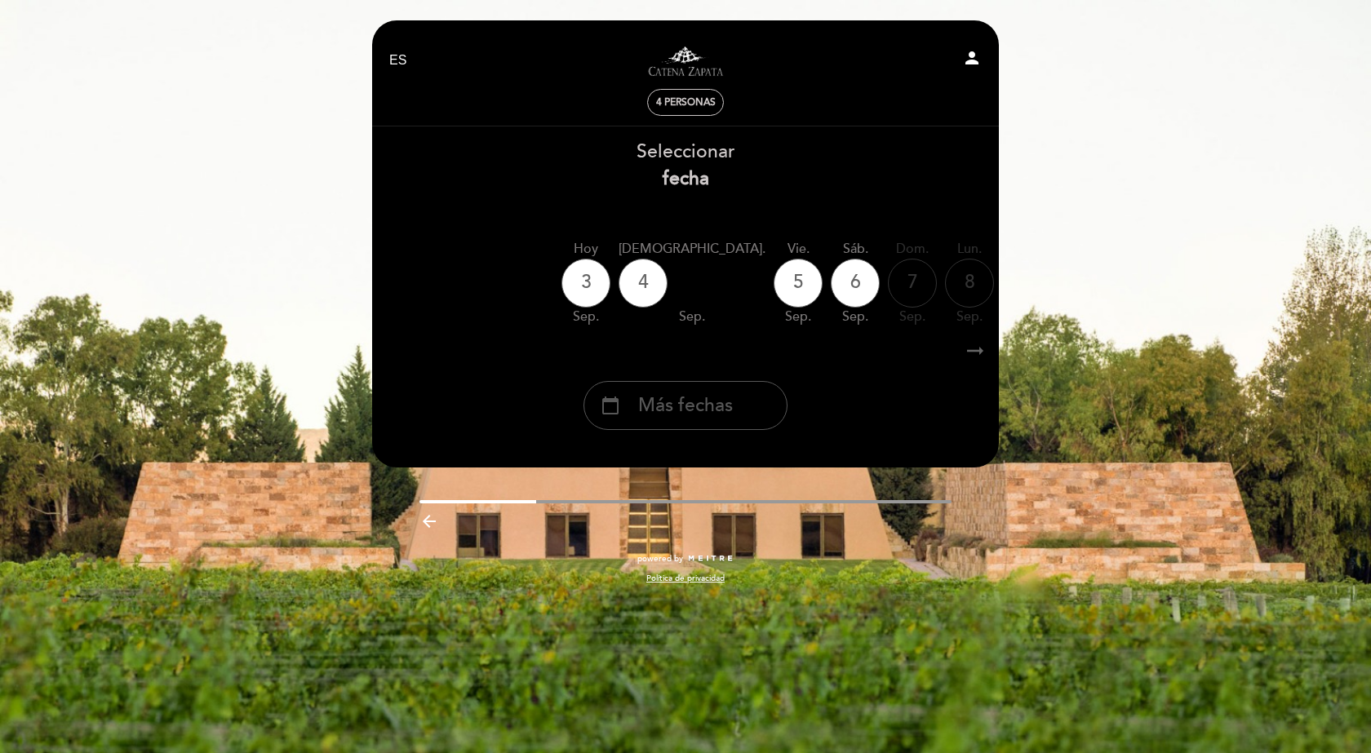
click at [733, 410] on div "calendar_today Más fechas" at bounding box center [685, 405] width 204 height 49
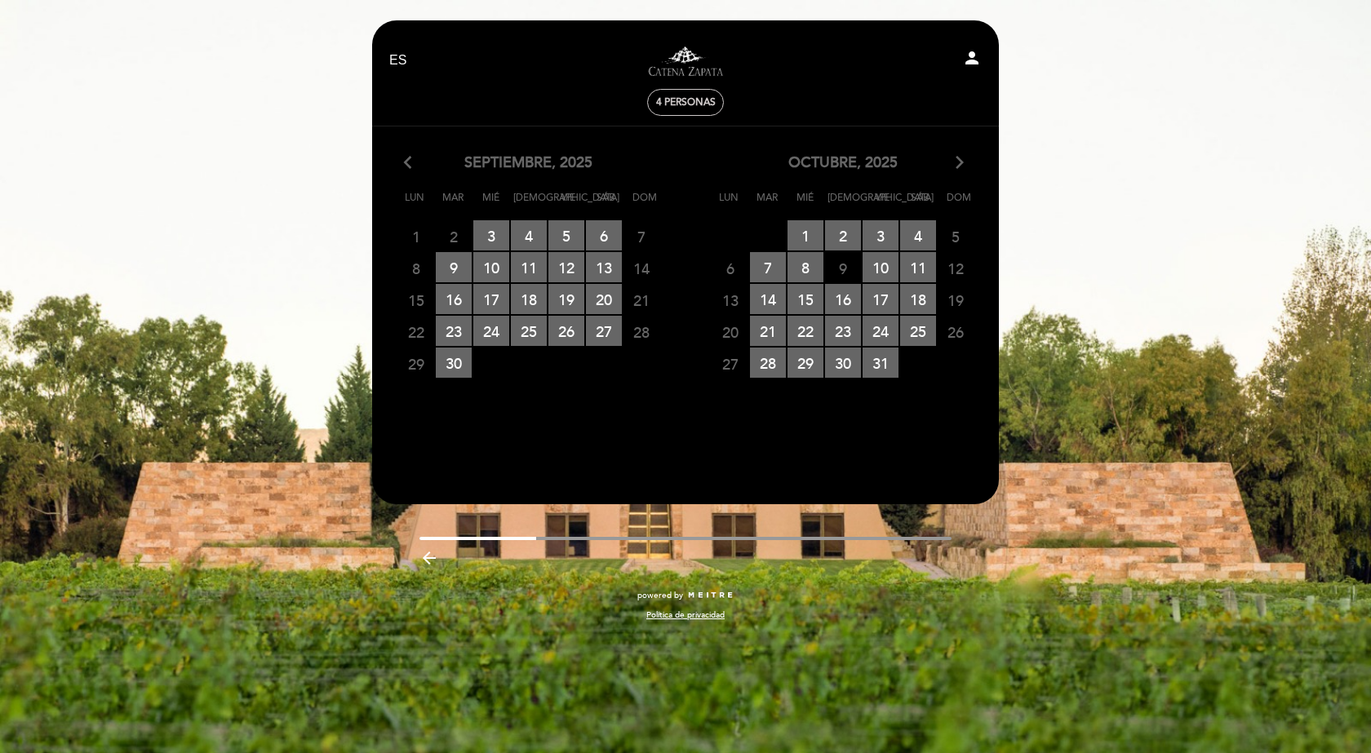
click at [959, 161] on icon "arrow_forward_ios" at bounding box center [959, 163] width 15 height 21
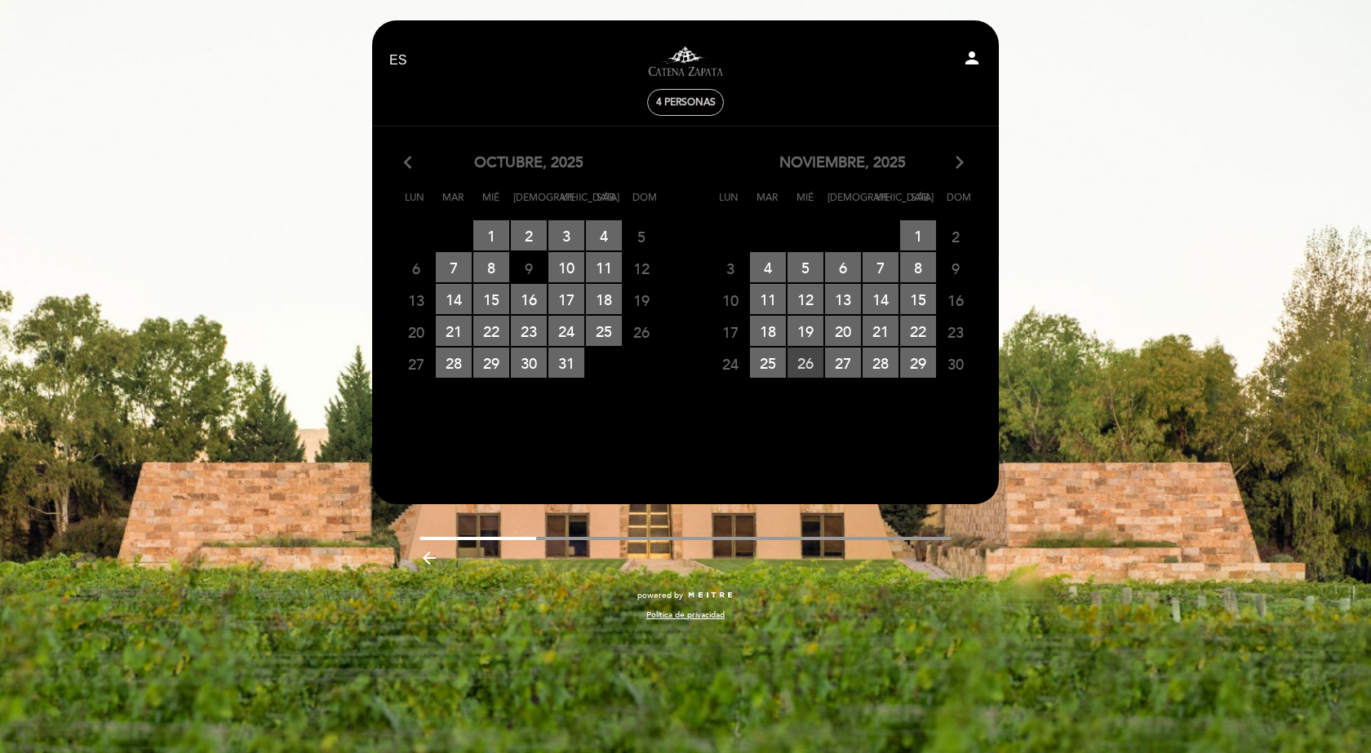
click at [806, 364] on span "26 RESERVAS DISPONIBLES" at bounding box center [805, 363] width 36 height 30
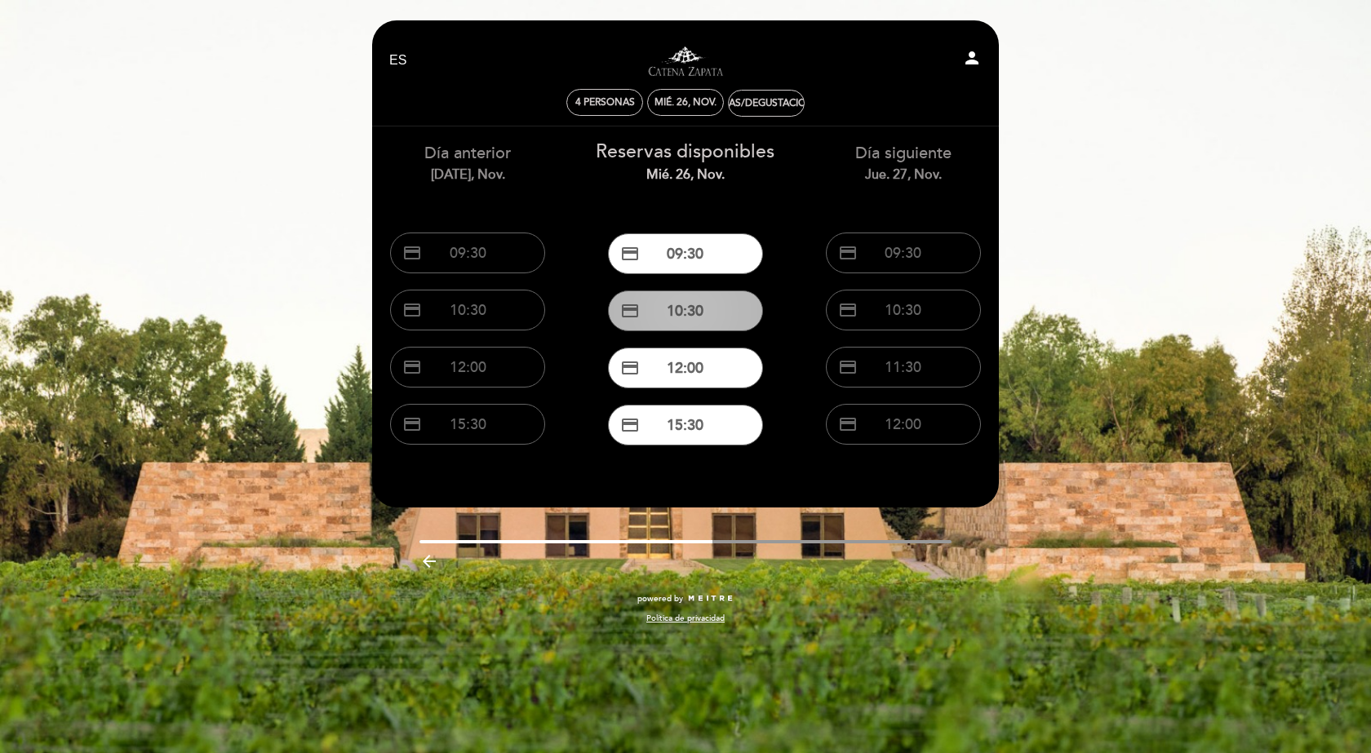
click at [716, 307] on button "credit_card 10:30" at bounding box center [685, 310] width 155 height 41
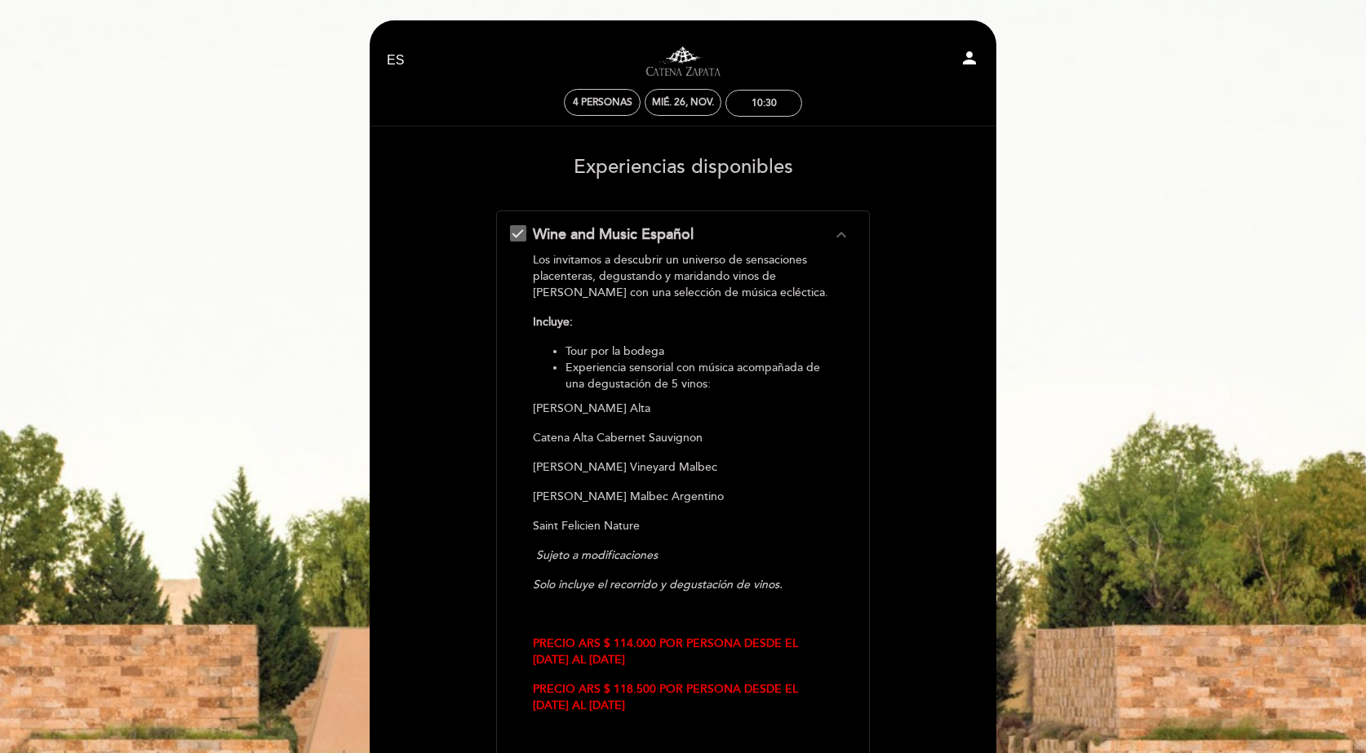
scroll to position [288, 0]
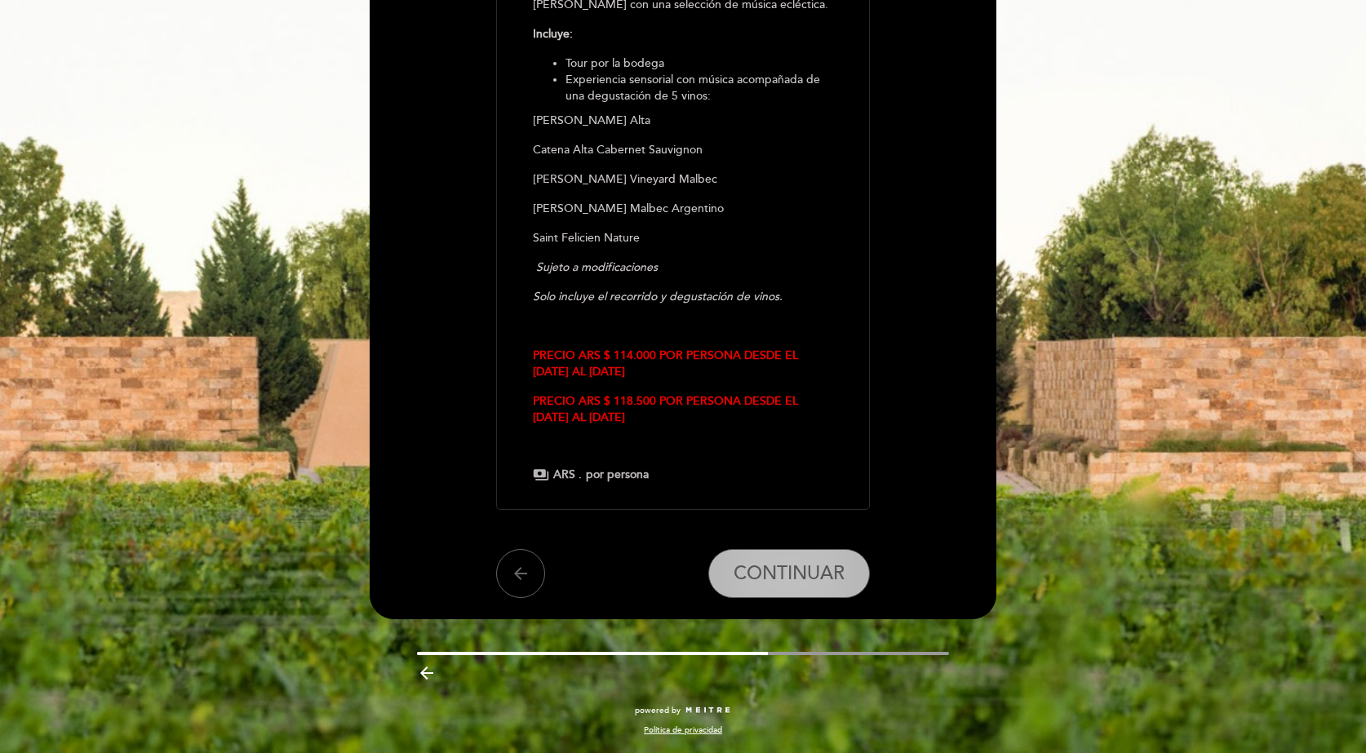
click at [800, 580] on span "CONTINUAR" at bounding box center [788, 573] width 111 height 23
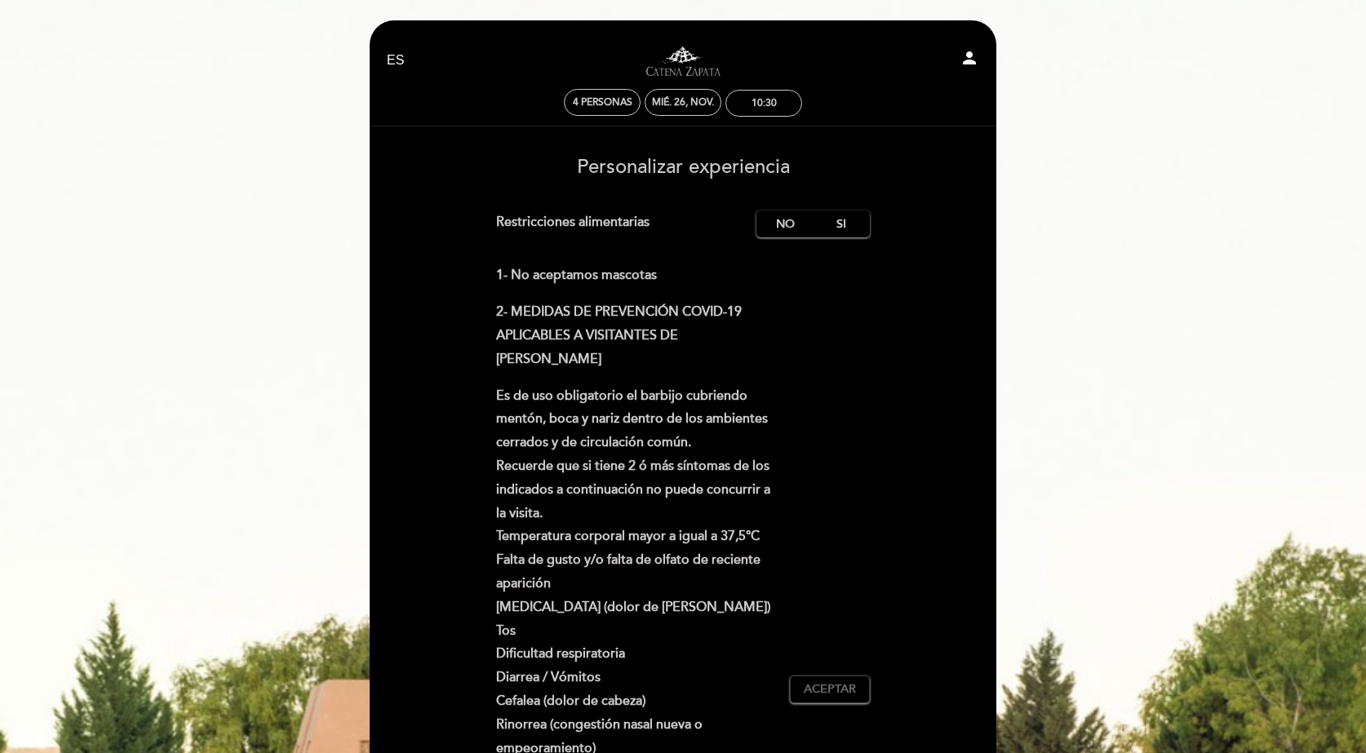
click at [769, 206] on div "Personalizar experiencia Cargo por servicio : 0 % Nothing selected 0 % 15 % 18 …" at bounding box center [683, 667] width 604 height 1046
click at [770, 221] on label "No" at bounding box center [784, 223] width 57 height 27
click at [838, 685] on span "Aceptar" at bounding box center [830, 689] width 52 height 17
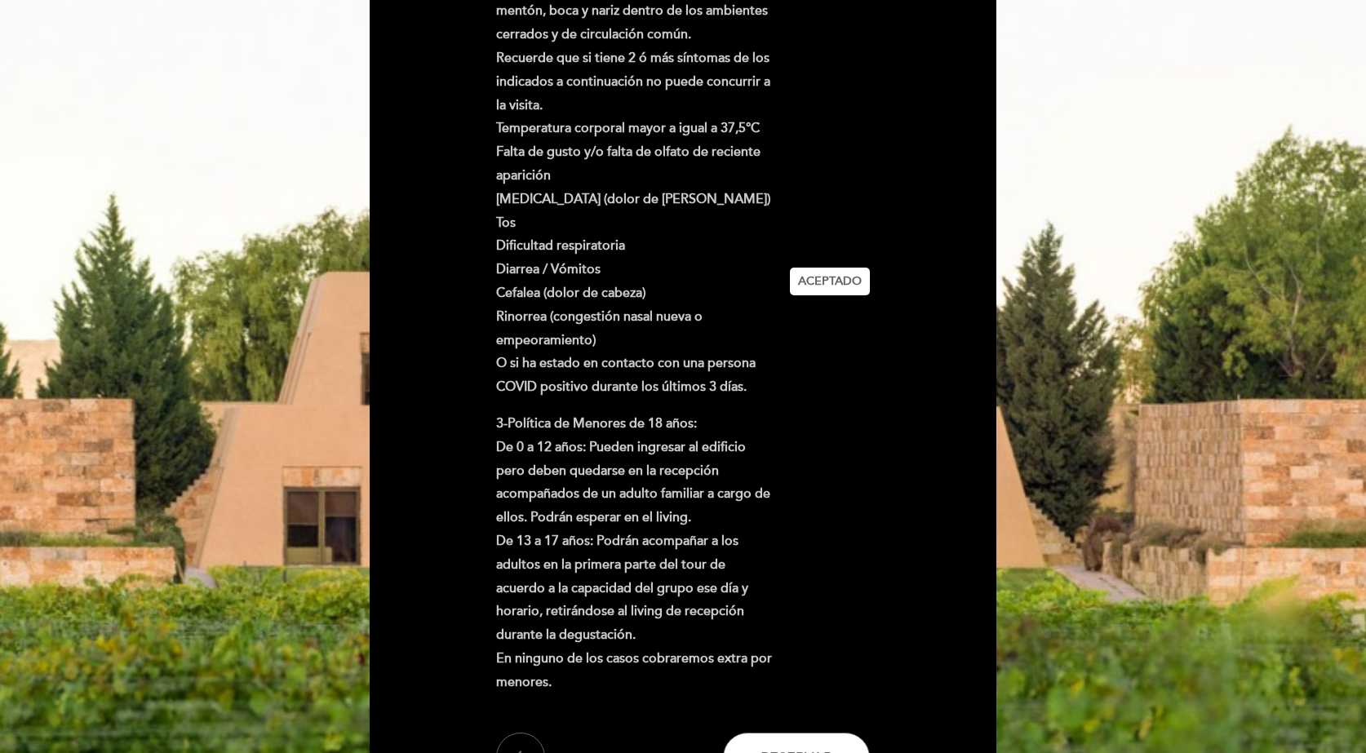
scroll to position [490, 0]
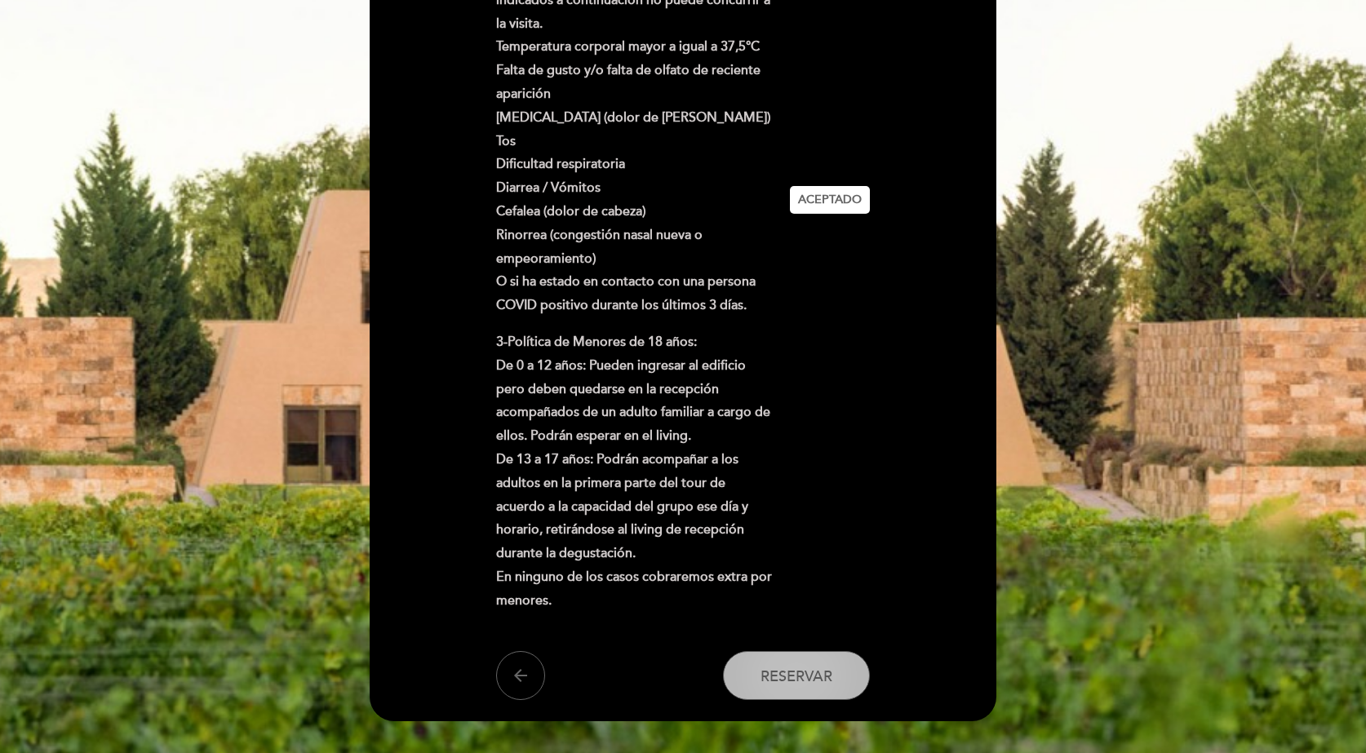
click at [819, 682] on span "Reservar" at bounding box center [796, 676] width 72 height 18
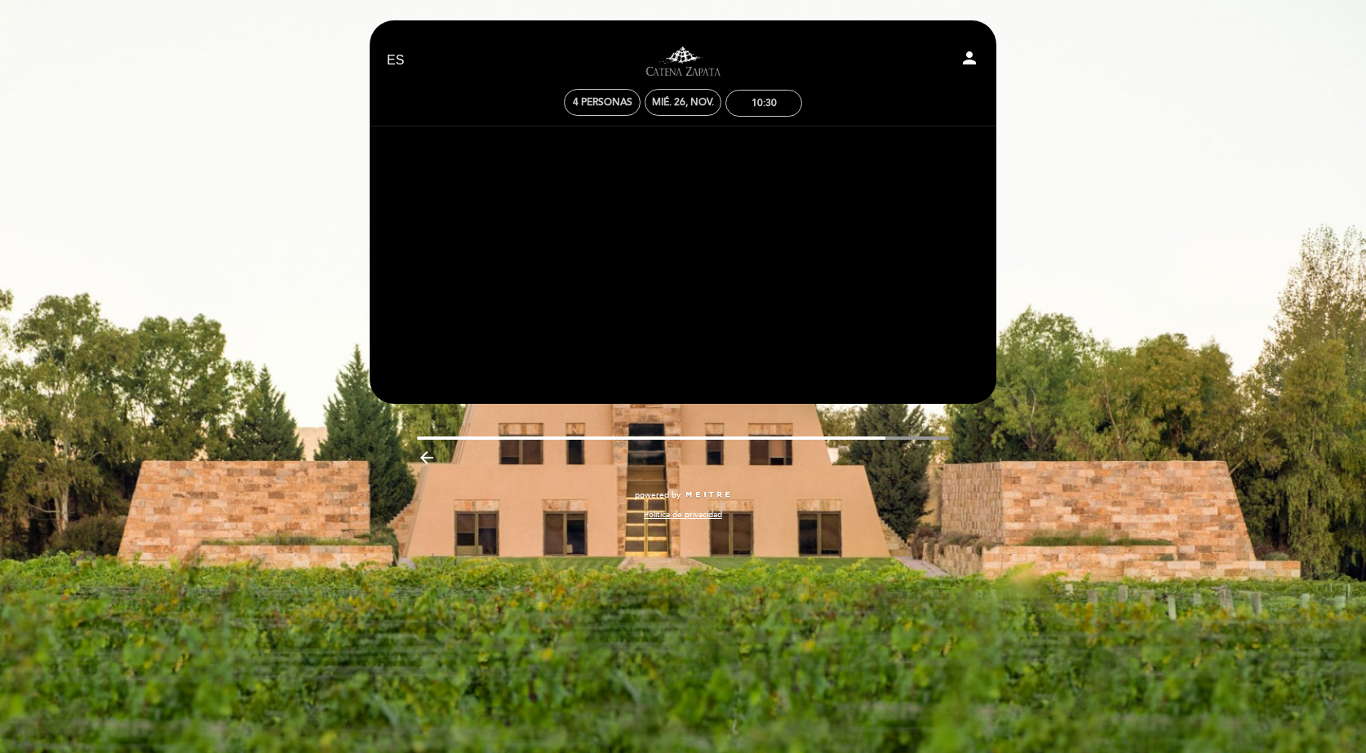
scroll to position [0, 0]
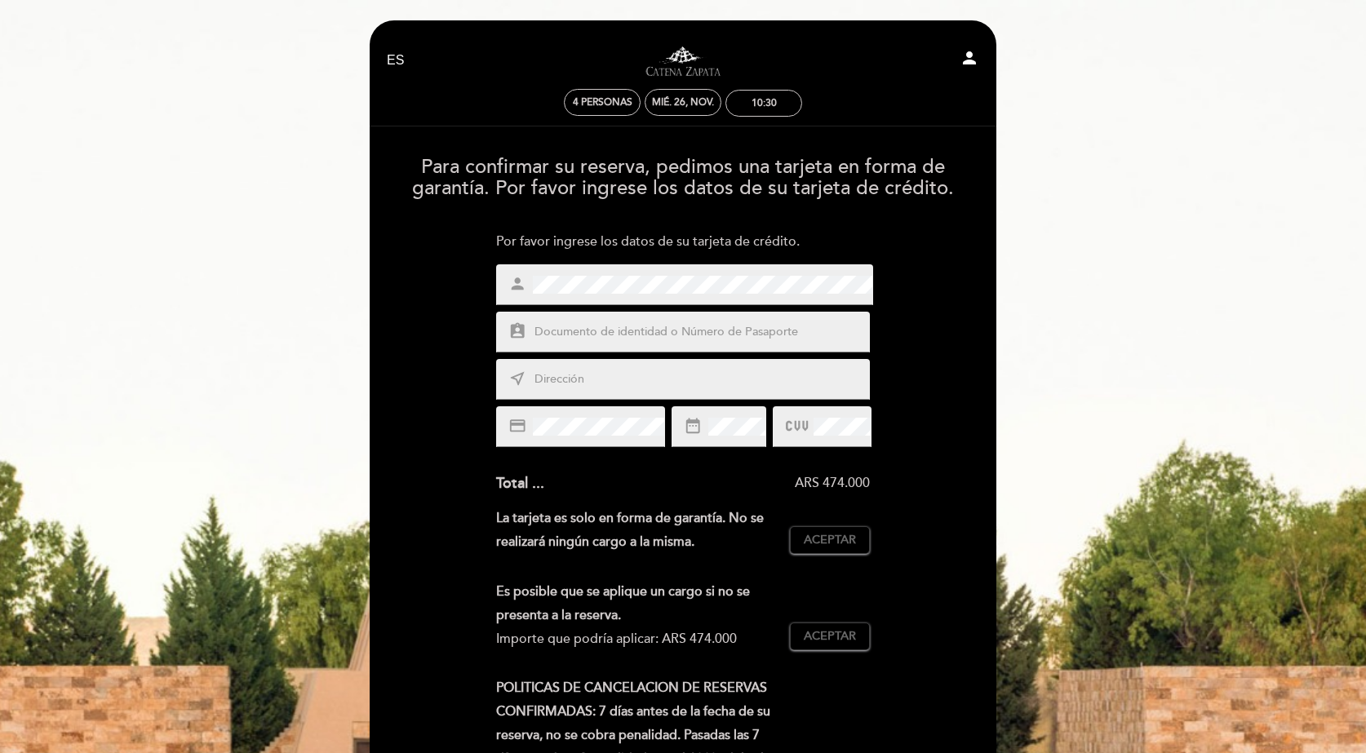
click at [675, 330] on input "text" at bounding box center [702, 332] width 339 height 19
type input "26457865"
click at [632, 374] on input "text" at bounding box center [702, 379] width 339 height 19
type input "sarmiento6631"
click at [747, 405] on div "person assignment_ind 26457865 near_me sarmiento6631 credit_card date_range" at bounding box center [683, 355] width 374 height 183
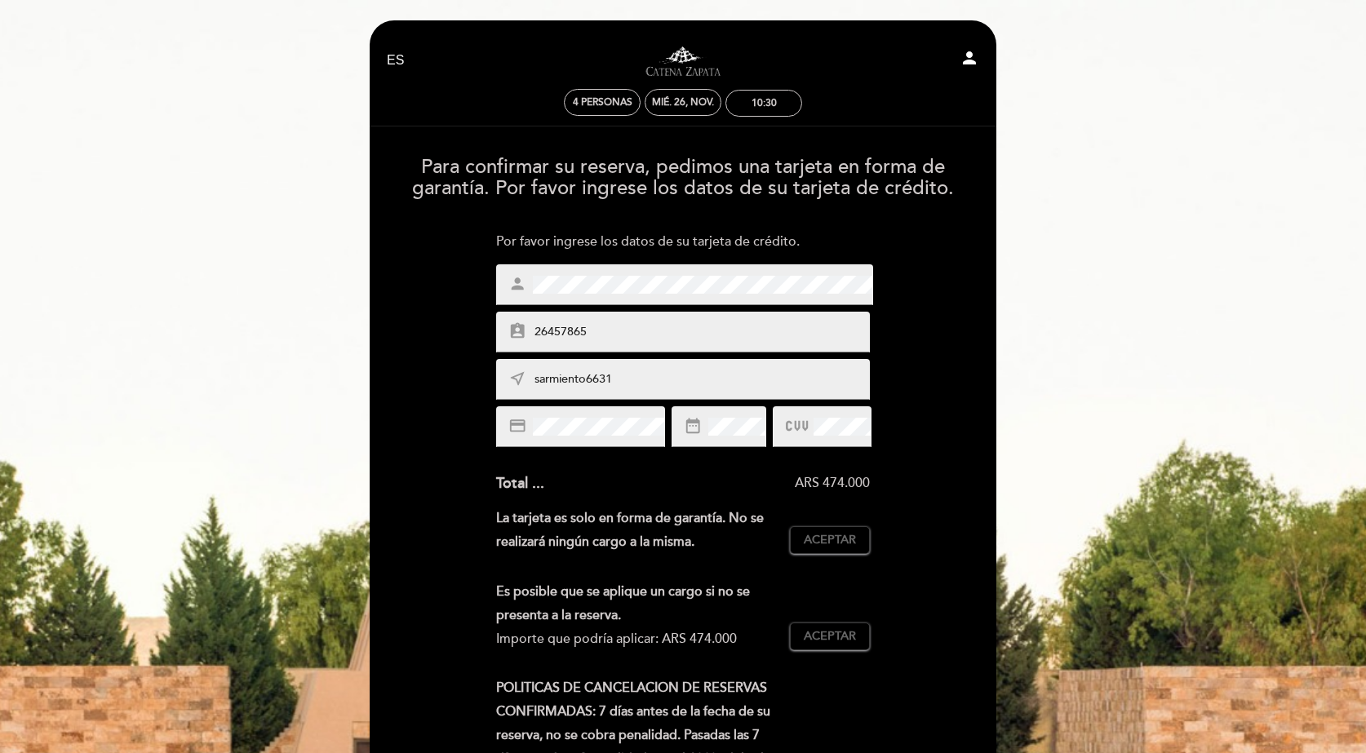
click at [810, 422] on div at bounding box center [822, 426] width 98 height 41
click at [805, 560] on div "La tarjeta es solo en forma de garantía. No se realizará ningún cargo a la mism…" at bounding box center [683, 537] width 374 height 60
click at [810, 549] on button "Aceptar Aceptado" at bounding box center [830, 540] width 80 height 28
click at [828, 642] on span "Aceptar" at bounding box center [830, 636] width 52 height 17
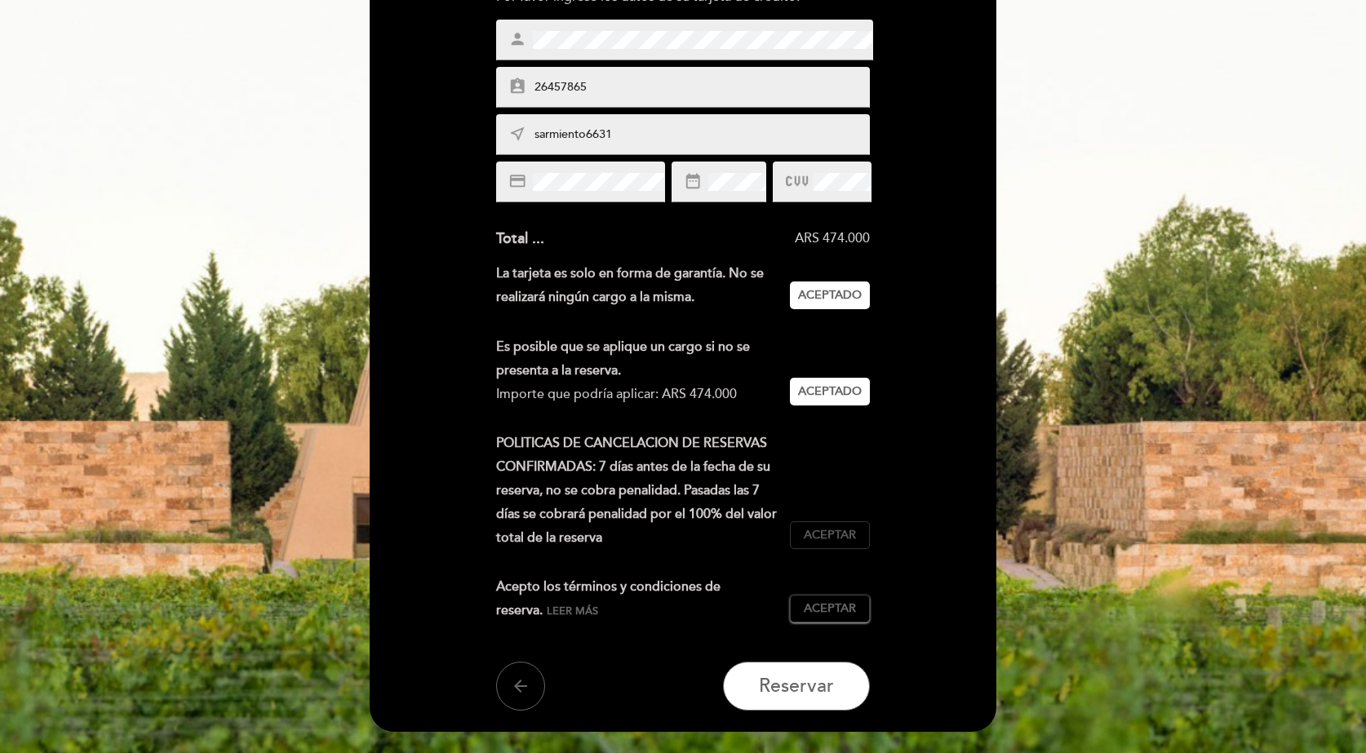
click at [828, 525] on button "Aceptar Aceptado" at bounding box center [830, 535] width 80 height 28
click at [846, 609] on span "Aceptar" at bounding box center [830, 608] width 52 height 17
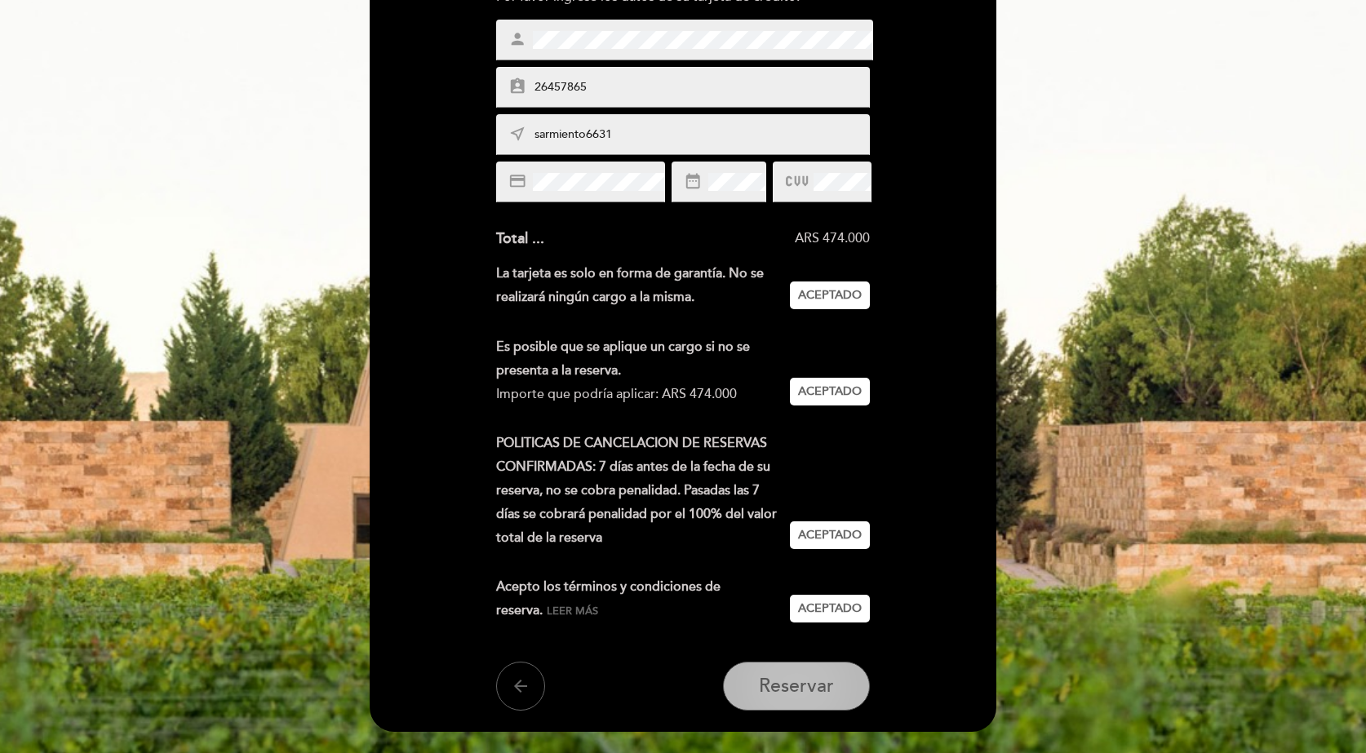
click at [831, 677] on span "Reservar" at bounding box center [796, 686] width 75 height 23
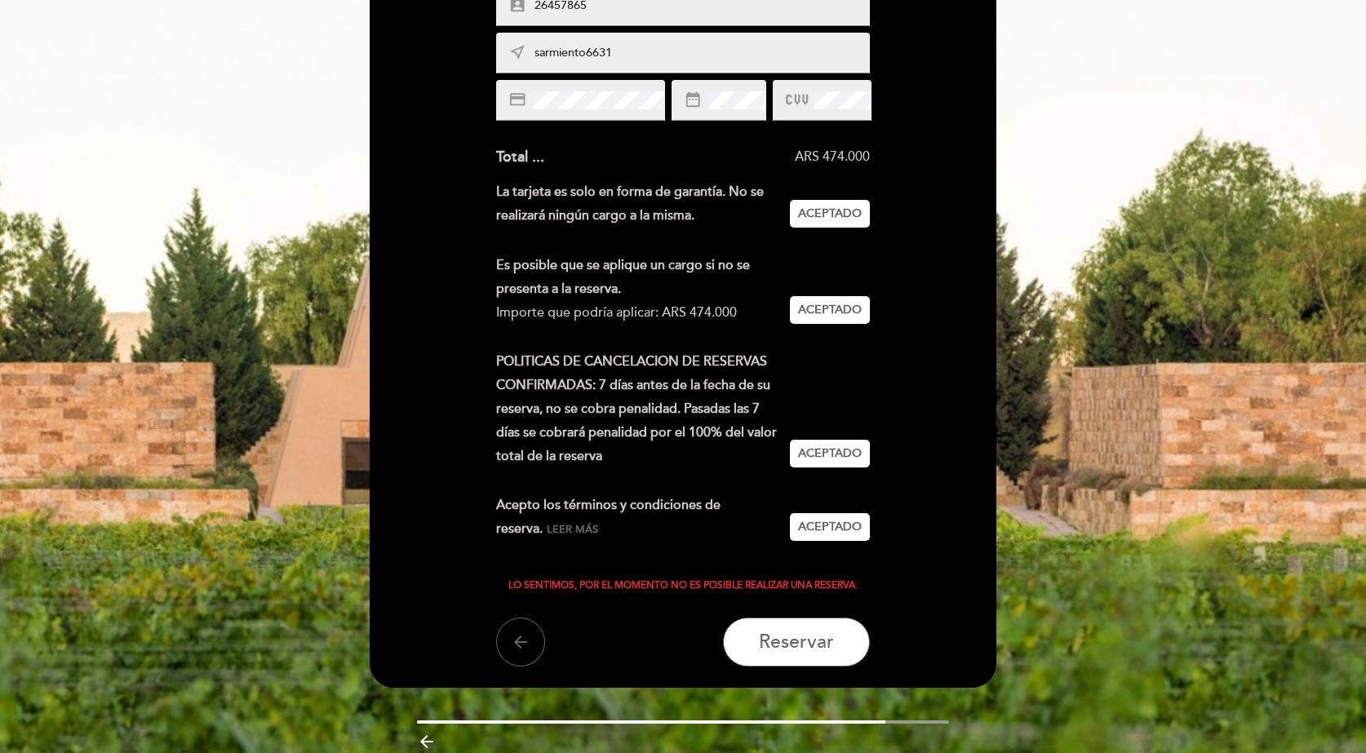
scroll to position [395, 0]
